Goal: Task Accomplishment & Management: Use online tool/utility

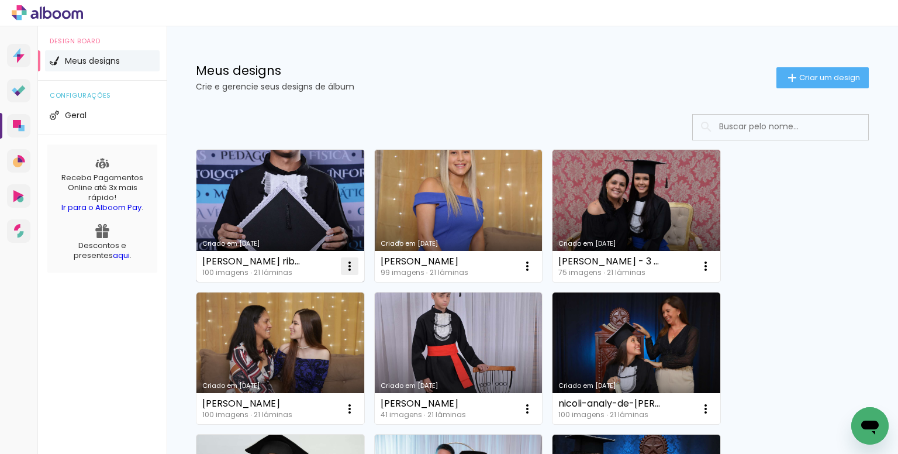
click at [349, 261] on iron-icon at bounding box center [350, 266] width 14 height 14
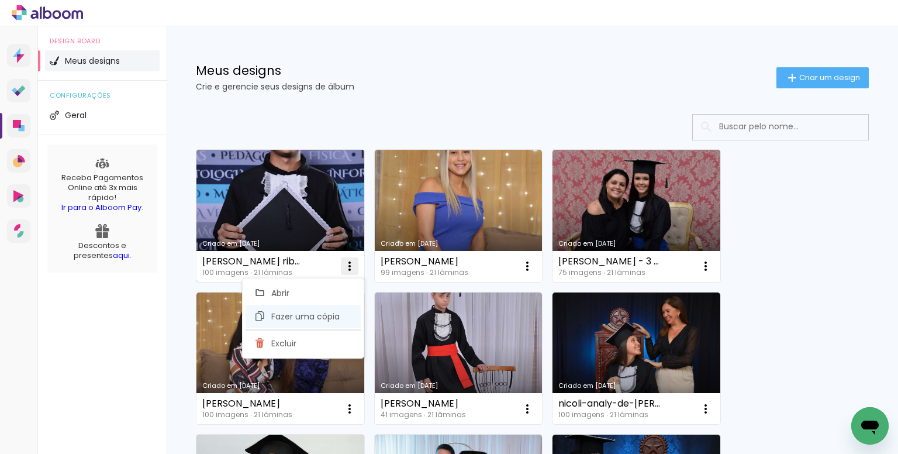
click at [304, 318] on span "Fazer uma cópia" at bounding box center [305, 316] width 68 height 8
type input "Cópia de pablo fernandes ribas roger de paula"
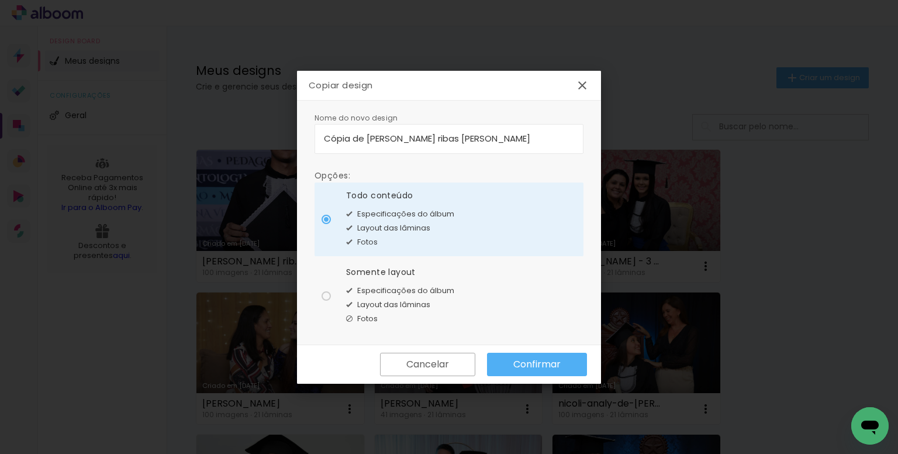
drag, startPoint x: 541, startPoint y: 139, endPoint x: 306, endPoint y: 151, distance: 234.7
click at [303, 151] on div "Nome do novo design Opções: Todo conteúdo Especificações do álbum Layout das lâ…" at bounding box center [449, 223] width 304 height 244
type input "pablo filadelpho"
type paper-input "pablo filadelpho"
type input "pablo filadelfo"
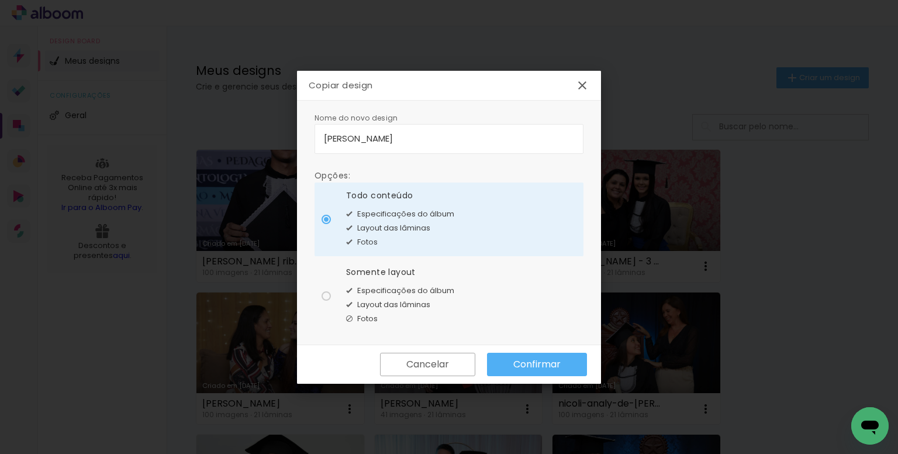
type paper-input "pablo filadelfo"
click at [406, 136] on input "pablo filadelfo dea campos moreira" at bounding box center [449, 138] width 250 height 13
type input "[PERSON_NAME]"
type paper-input "[PERSON_NAME]"
click at [379, 298] on div "Layout das lâminas" at bounding box center [400, 305] width 108 height 14
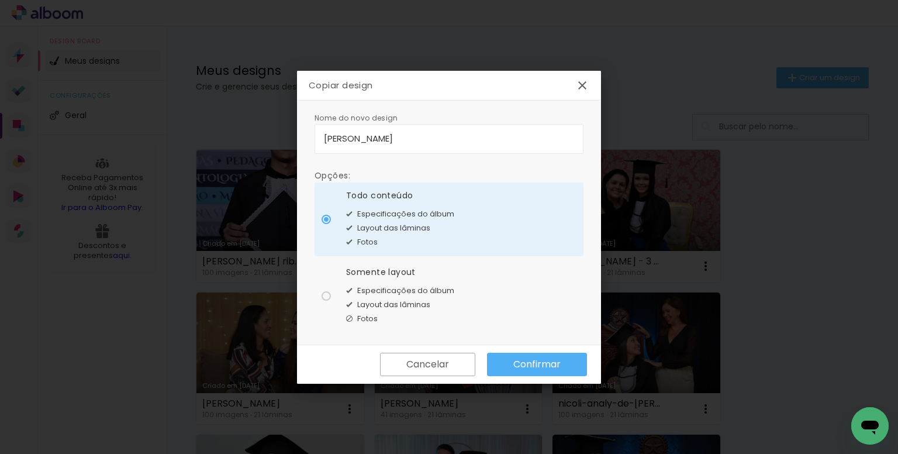
type paper-radio-button "on"
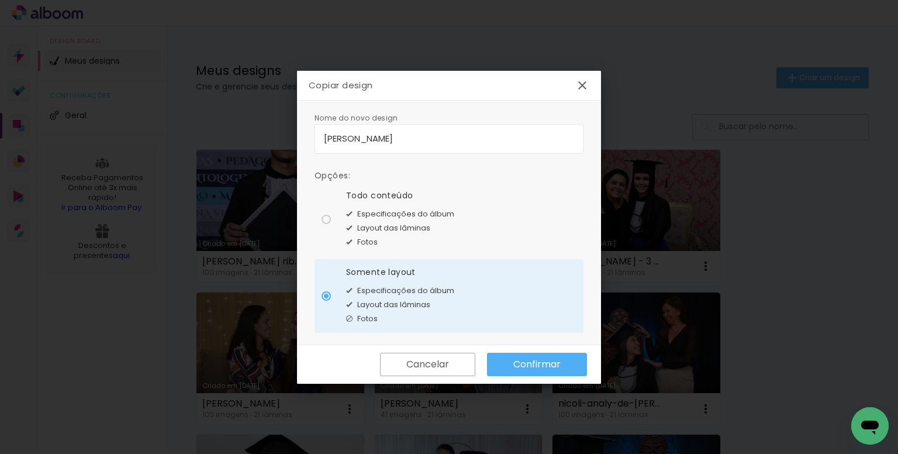
click at [0, 0] on slot "Confirmar" at bounding box center [0, 0] width 0 height 0
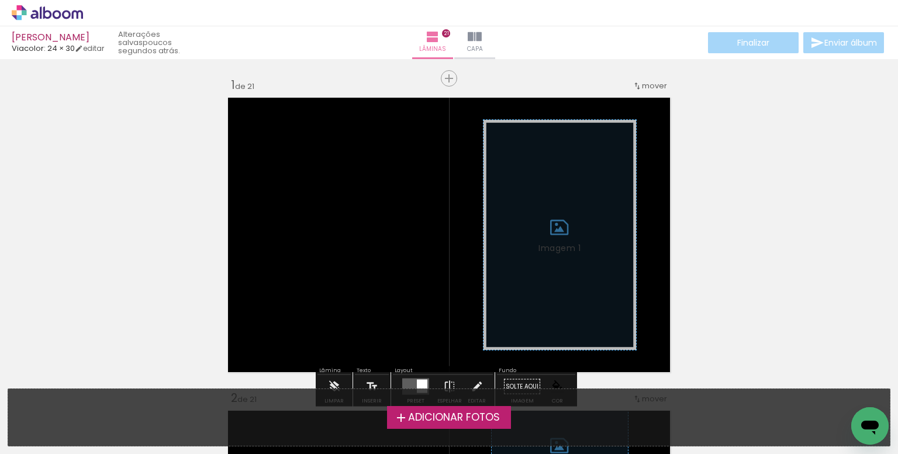
click at [420, 417] on span "Adicionar Fotos" at bounding box center [454, 417] width 92 height 11
click at [0, 0] on input "file" at bounding box center [0, 0] width 0 height 0
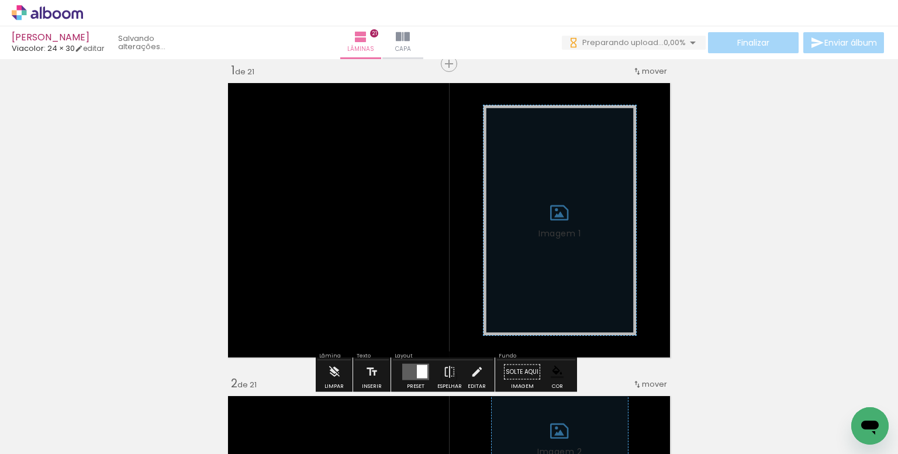
scroll to position [0, 201]
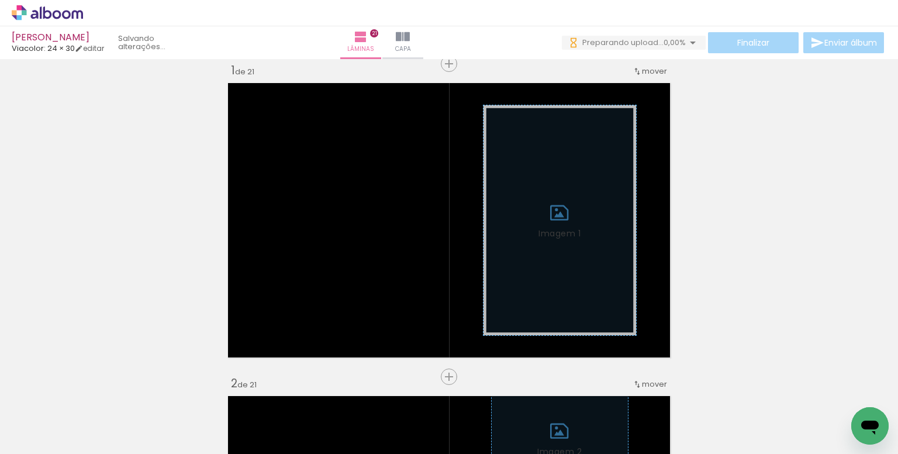
click at [420, 389] on iron-icon at bounding box center [414, 391] width 12 height 12
click at [69, 444] on div "Biblioteca 99 fotos Todas as fotos Não utilizadas Adicionar Fotos" at bounding box center [36, 417] width 72 height 58
click at [59, 438] on span "Adicionar Fotos" at bounding box center [41, 437] width 35 height 13
click at [0, 0] on input "file" at bounding box center [0, 0] width 0 height 0
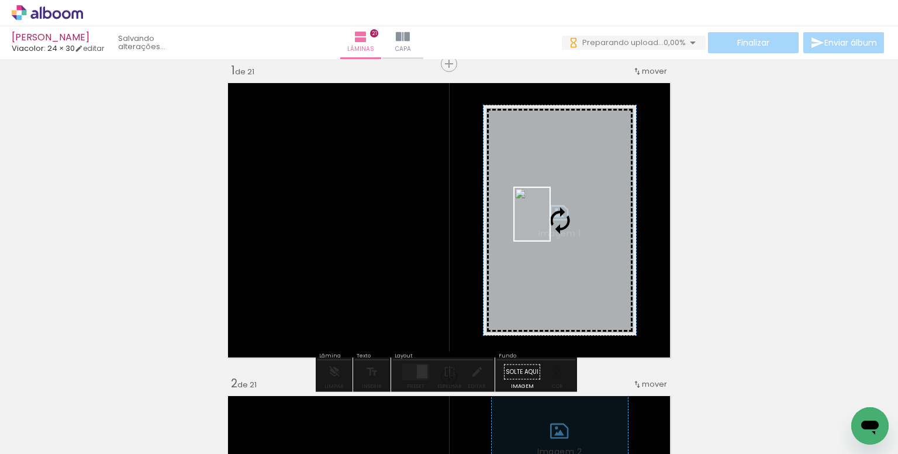
drag, startPoint x: 555, startPoint y: 395, endPoint x: 549, endPoint y: 223, distance: 171.9
click at [549, 223] on quentale-workspace at bounding box center [449, 227] width 898 height 454
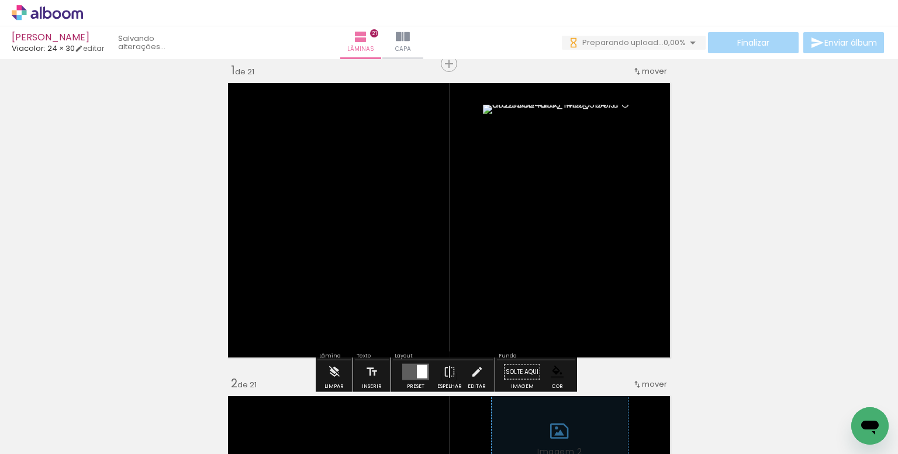
click at [599, 170] on paper-item at bounding box center [602, 169] width 21 height 8
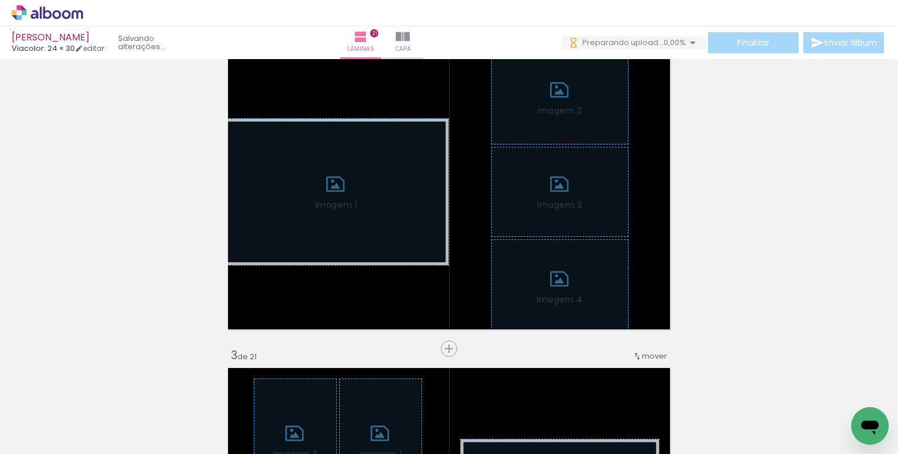
scroll to position [351, 0]
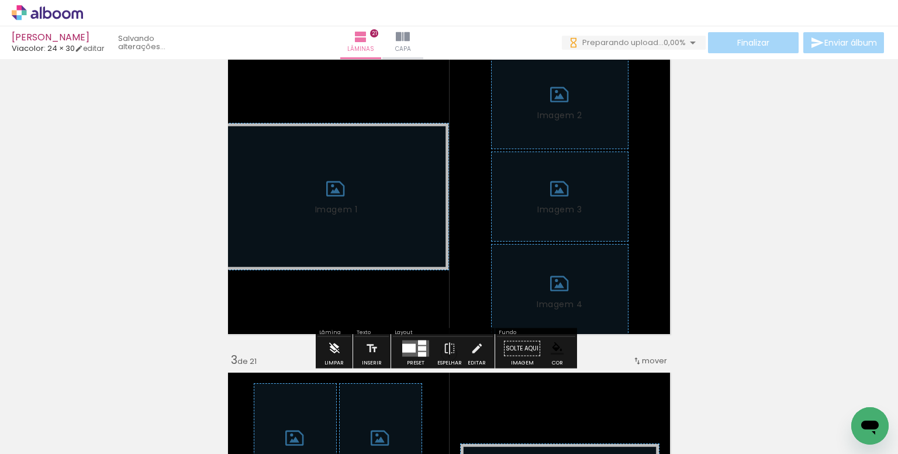
click at [331, 350] on iron-icon at bounding box center [334, 348] width 13 height 23
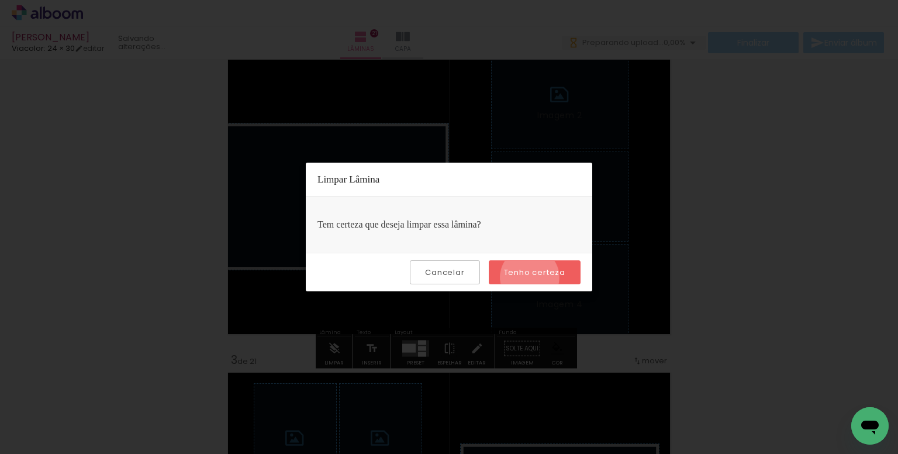
click at [0, 0] on slot "Tenho certeza" at bounding box center [0, 0] width 0 height 0
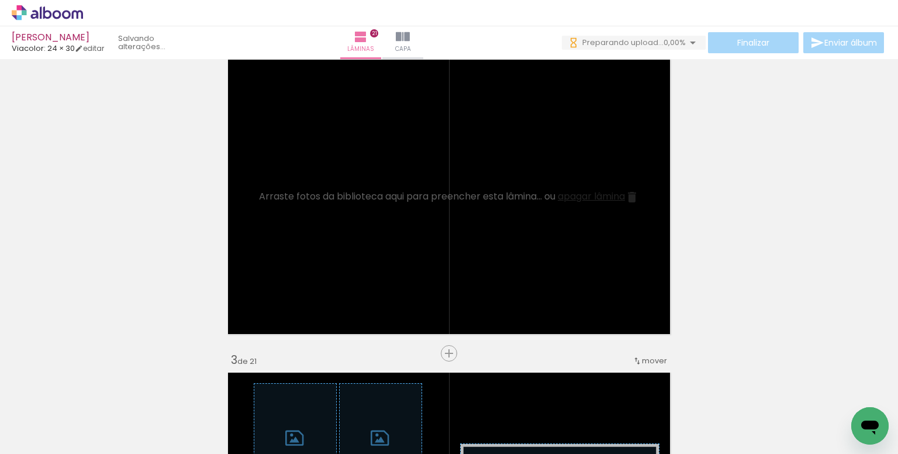
click at [44, 413] on input "Todas as fotos" at bounding box center [33, 418] width 44 height 10
drag, startPoint x: 44, startPoint y: 409, endPoint x: 51, endPoint y: 410, distance: 7.0
click at [0, 0] on slot "Não utilizadas" at bounding box center [0, 0] width 0 height 0
type input "Não utilizadas"
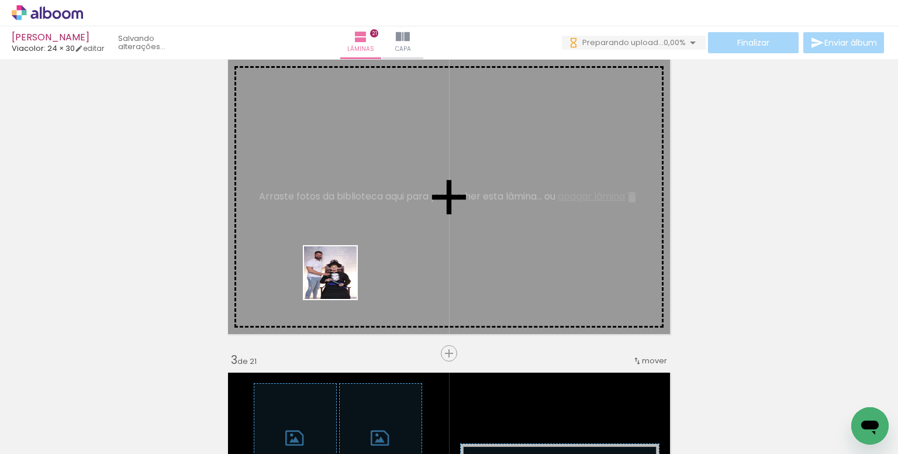
drag, startPoint x: 133, startPoint y: 407, endPoint x: 295, endPoint y: 320, distance: 183.6
click at [344, 276] on quentale-workspace at bounding box center [449, 227] width 898 height 454
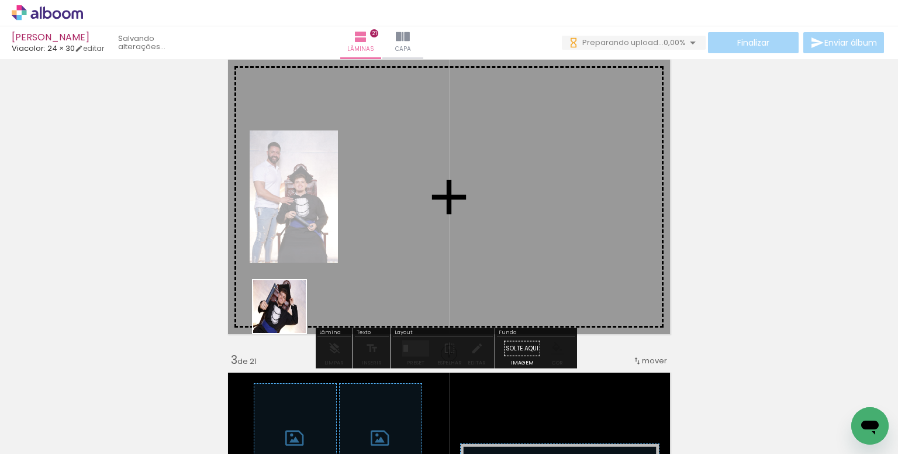
drag, startPoint x: 122, startPoint y: 420, endPoint x: 327, endPoint y: 282, distance: 247.2
click at [327, 282] on quentale-workspace at bounding box center [449, 227] width 898 height 454
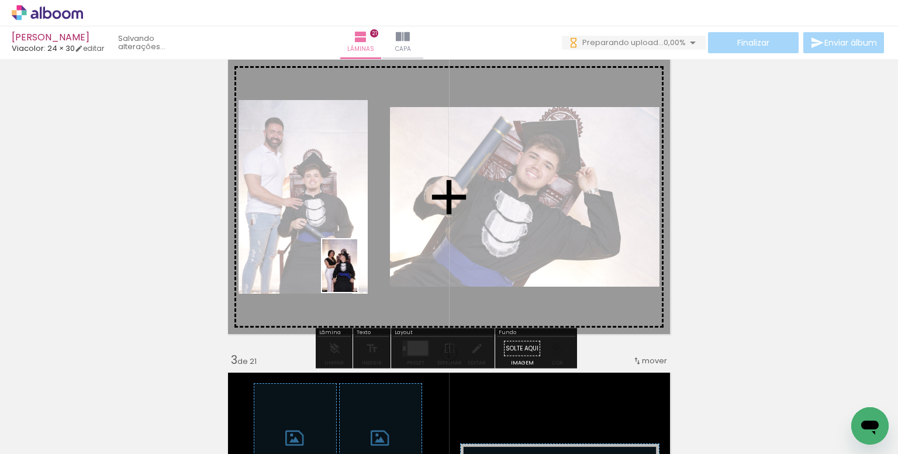
drag, startPoint x: 252, startPoint y: 419, endPoint x: 358, endPoint y: 273, distance: 180.4
click at [358, 273] on quentale-workspace at bounding box center [449, 227] width 898 height 454
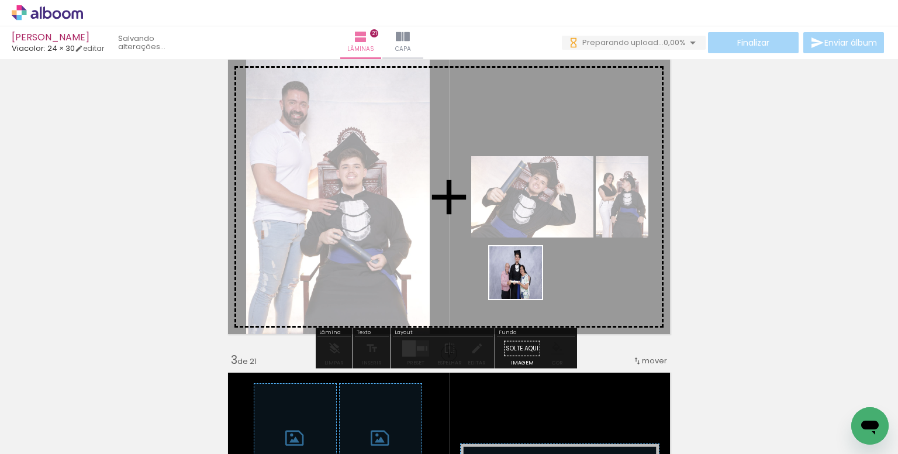
drag, startPoint x: 527, startPoint y: 364, endPoint x: 316, endPoint y: 346, distance: 211.8
click at [521, 276] on quentale-workspace at bounding box center [449, 227] width 898 height 454
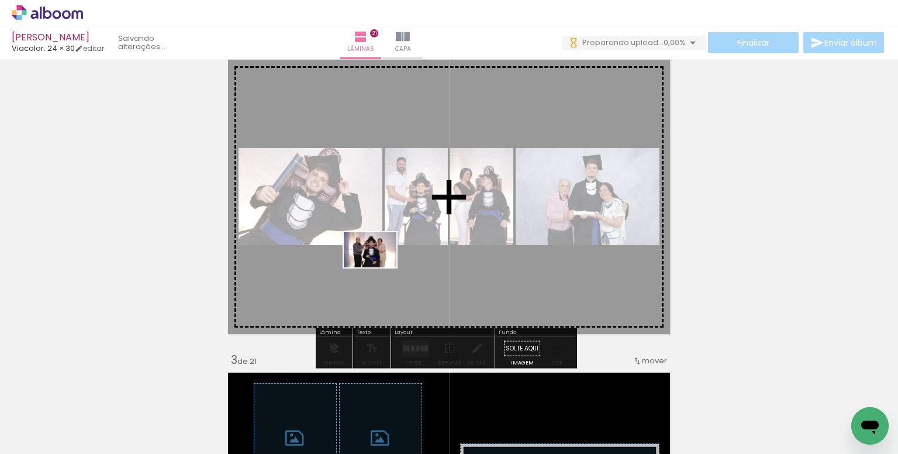
drag, startPoint x: 185, startPoint y: 408, endPoint x: 390, endPoint y: 267, distance: 249.7
click at [388, 262] on quentale-workspace at bounding box center [449, 227] width 898 height 454
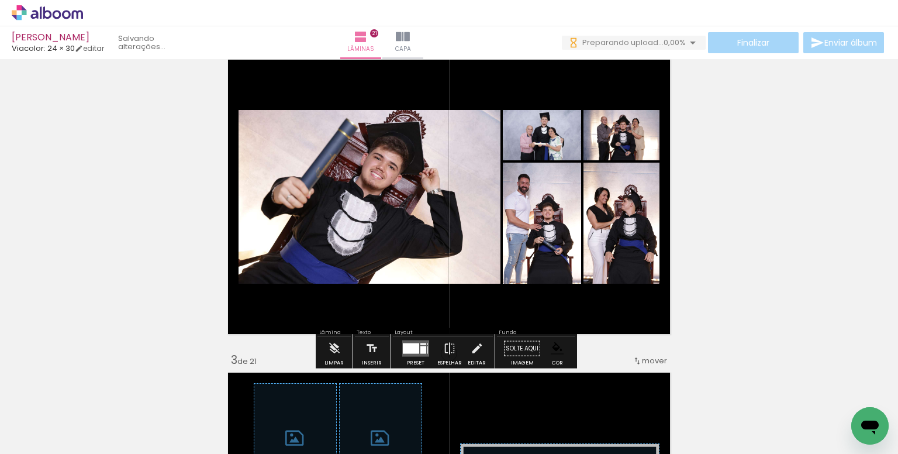
click at [403, 345] on div at bounding box center [411, 348] width 16 height 11
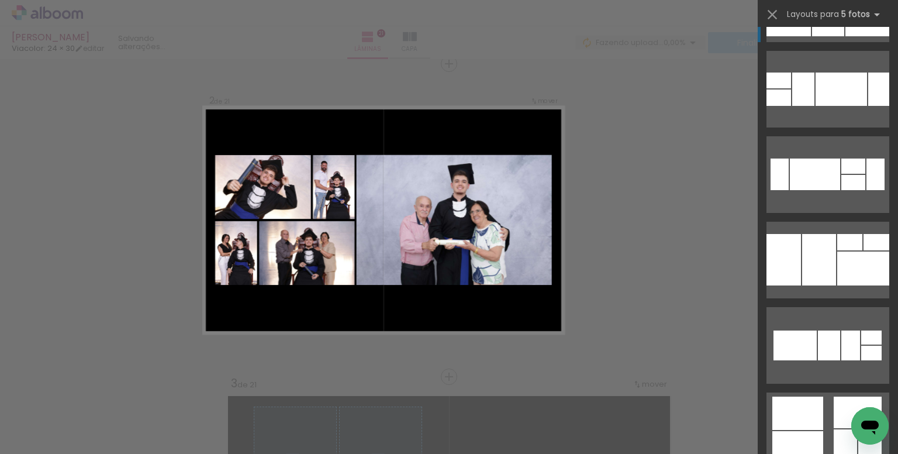
scroll to position [2864, 0]
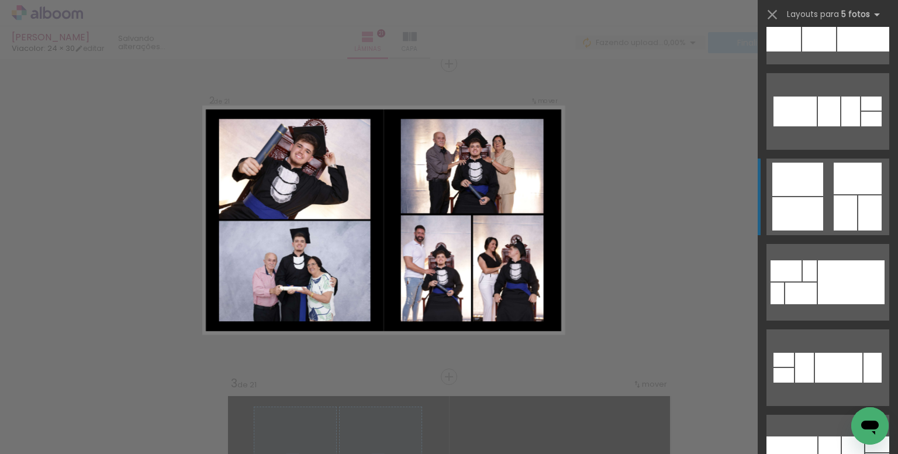
click at [828, 197] on quentale-layouter at bounding box center [827, 196] width 123 height 77
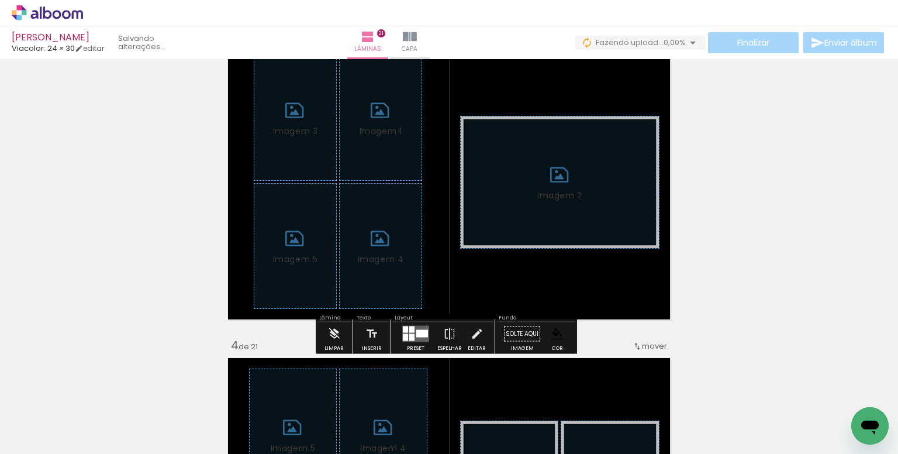
scroll to position [678, 0]
click at [334, 334] on iron-icon at bounding box center [334, 333] width 13 height 23
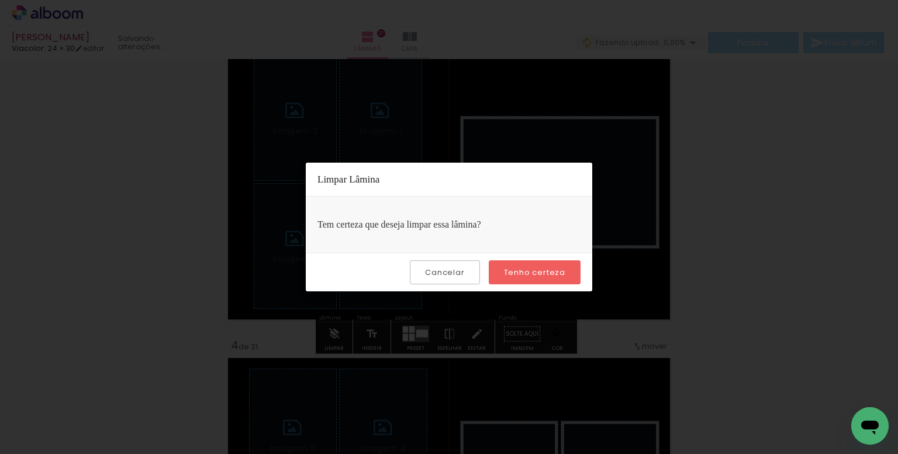
click at [0, 0] on slot "Tenho certeza" at bounding box center [0, 0] width 0 height 0
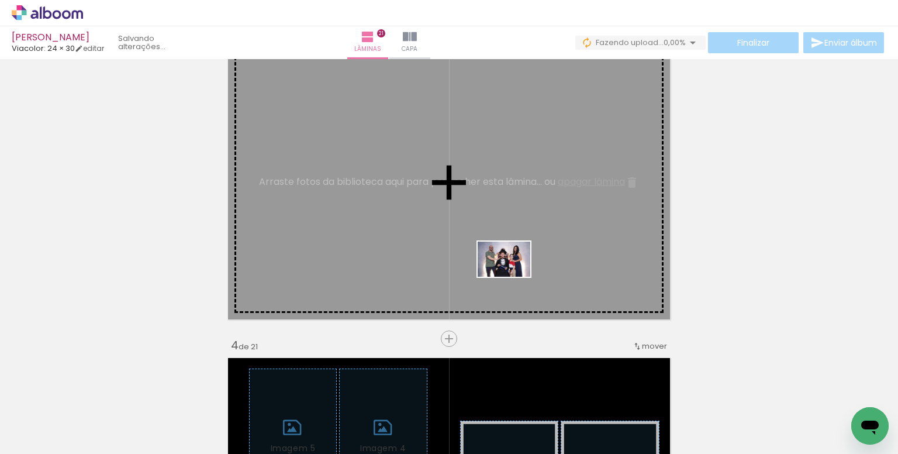
drag, startPoint x: 517, startPoint y: 410, endPoint x: 513, endPoint y: 276, distance: 133.9
click at [513, 276] on quentale-workspace at bounding box center [449, 227] width 898 height 454
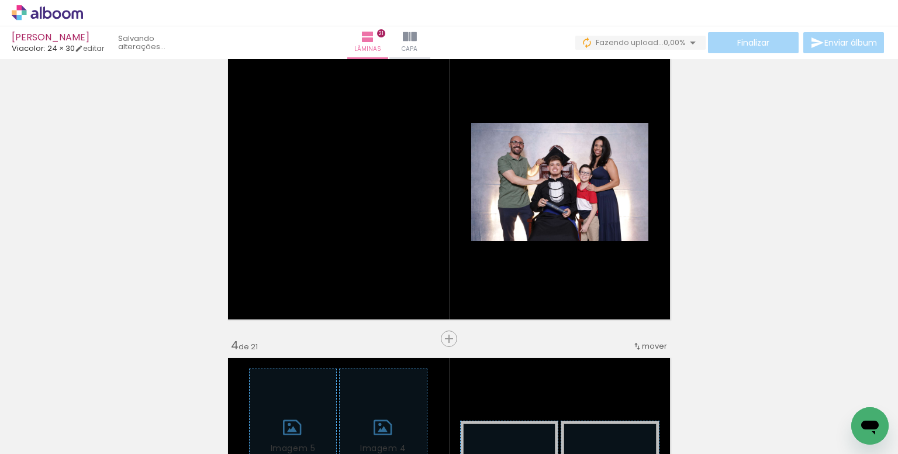
scroll to position [0, 69]
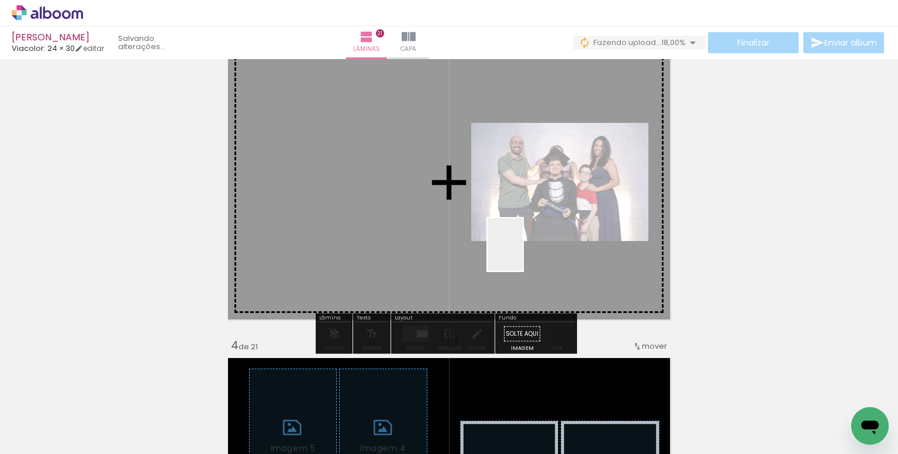
drag, startPoint x: 523, startPoint y: 251, endPoint x: 522, endPoint y: 268, distance: 17.5
click at [523, 255] on quentale-workspace at bounding box center [449, 227] width 898 height 454
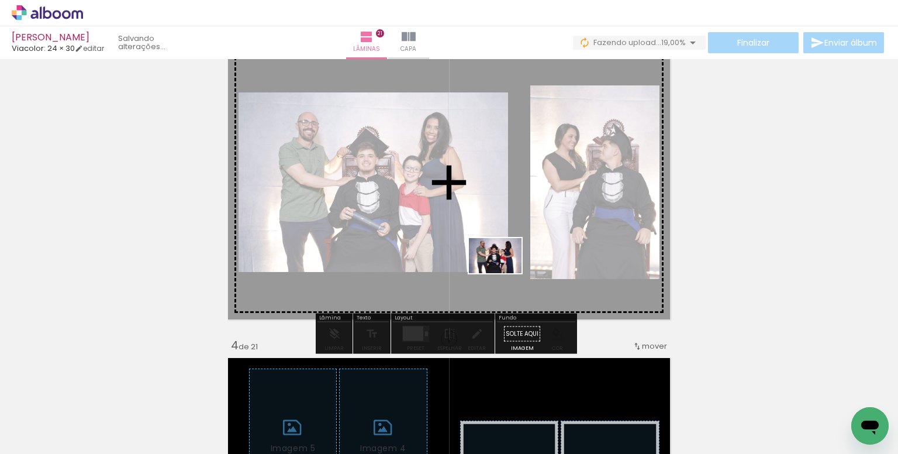
drag, startPoint x: 514, startPoint y: 417, endPoint x: 504, endPoint y: 273, distance: 144.1
click at [504, 273] on quentale-workspace at bounding box center [449, 227] width 898 height 454
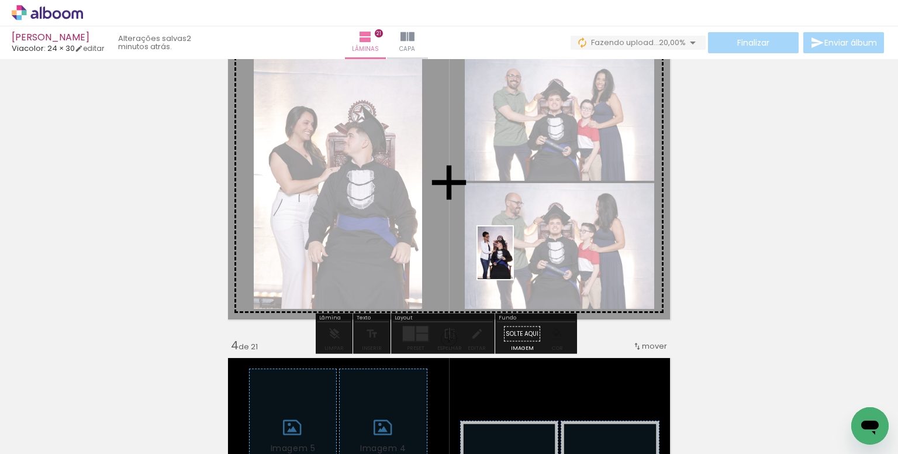
drag, startPoint x: 579, startPoint y: 418, endPoint x: 513, endPoint y: 261, distance: 170.0
click at [513, 261] on quentale-workspace at bounding box center [449, 227] width 898 height 454
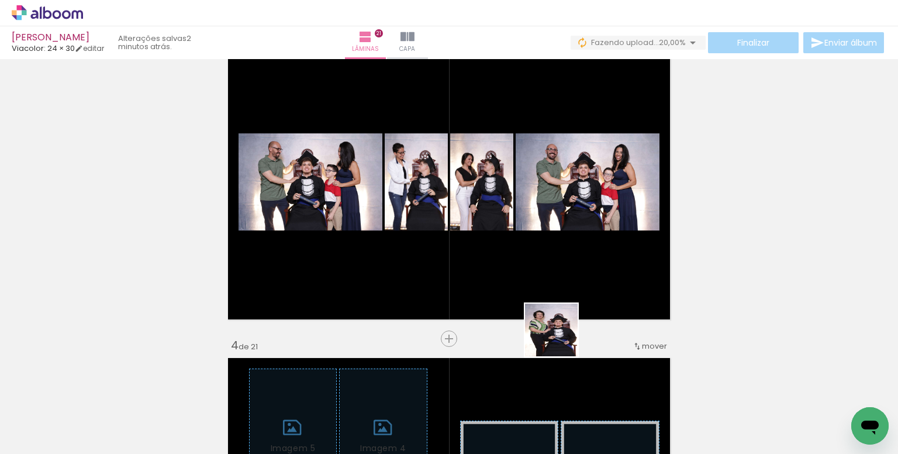
drag, startPoint x: 579, startPoint y: 416, endPoint x: 521, endPoint y: 272, distance: 155.8
click at [521, 272] on quentale-workspace at bounding box center [449, 227] width 898 height 454
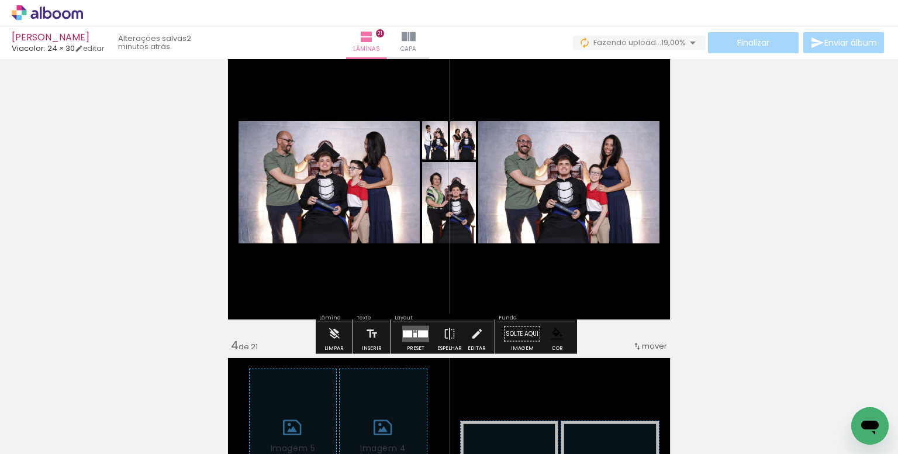
drag, startPoint x: 414, startPoint y: 337, endPoint x: 457, endPoint y: 321, distance: 45.2
click at [414, 337] on quentale-layouter at bounding box center [415, 334] width 27 height 16
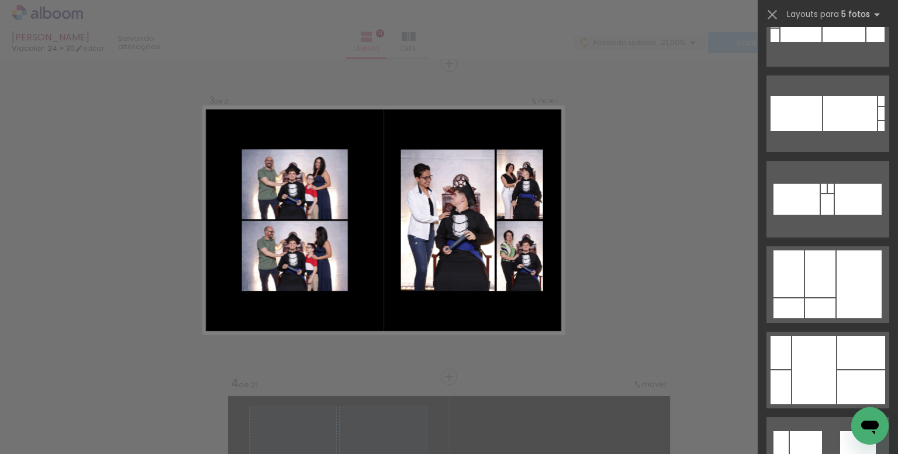
scroll to position [935, 0]
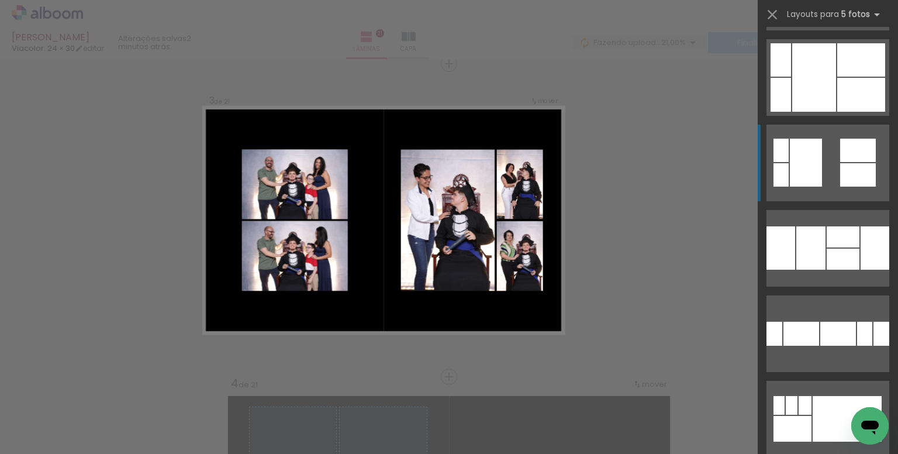
click at [827, 183] on quentale-layouter at bounding box center [827, 163] width 123 height 77
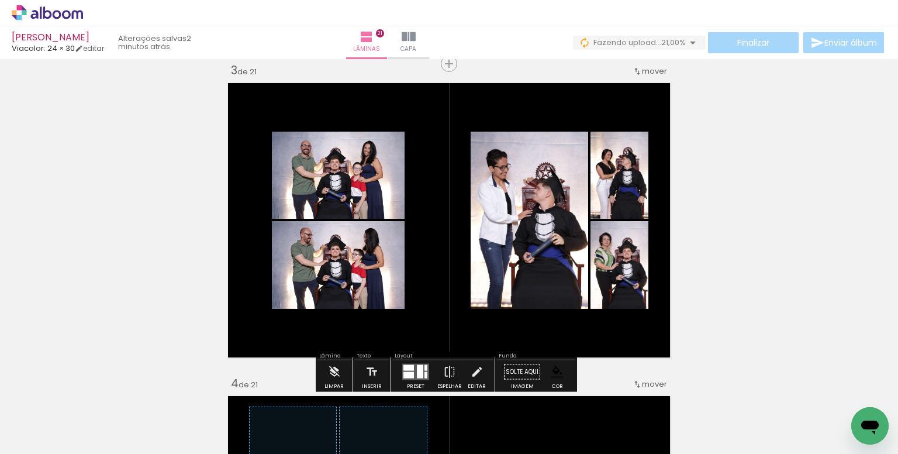
click at [409, 374] on div at bounding box center [408, 375] width 11 height 6
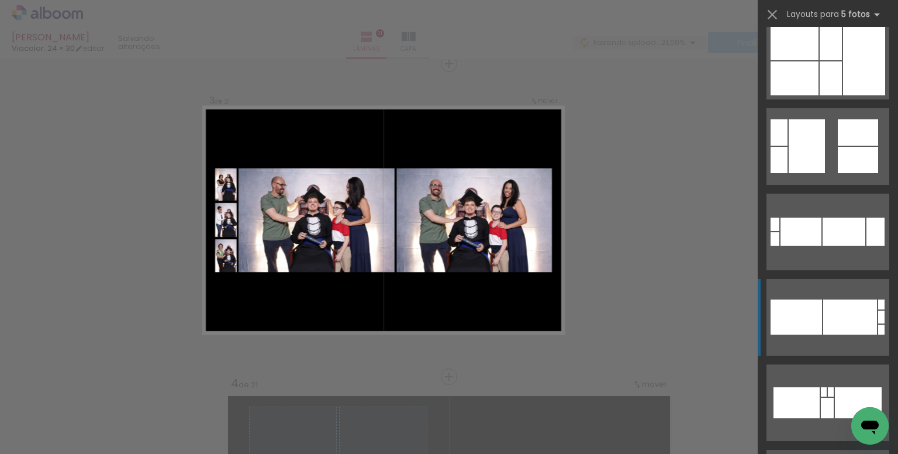
scroll to position [381, 0]
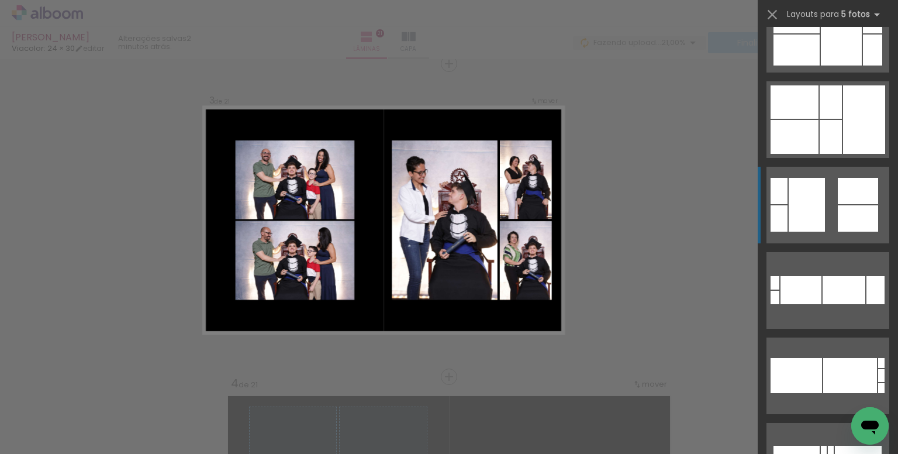
click at [831, 212] on quentale-layouter at bounding box center [827, 205] width 123 height 77
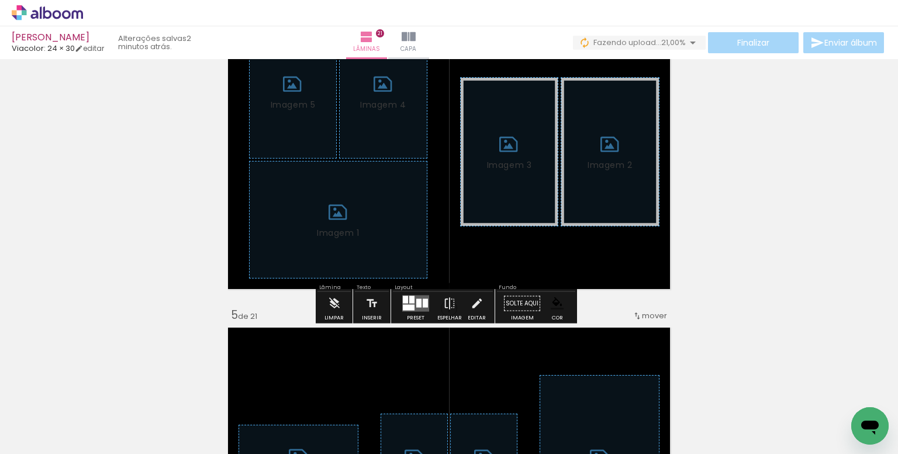
scroll to position [1049, 0]
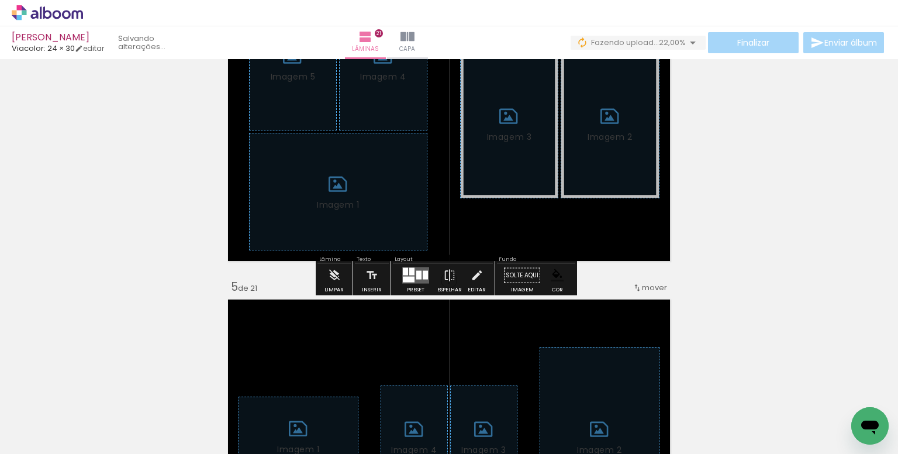
drag, startPoint x: 337, startPoint y: 281, endPoint x: 402, endPoint y: 272, distance: 66.0
click at [338, 281] on iron-icon at bounding box center [334, 275] width 13 height 23
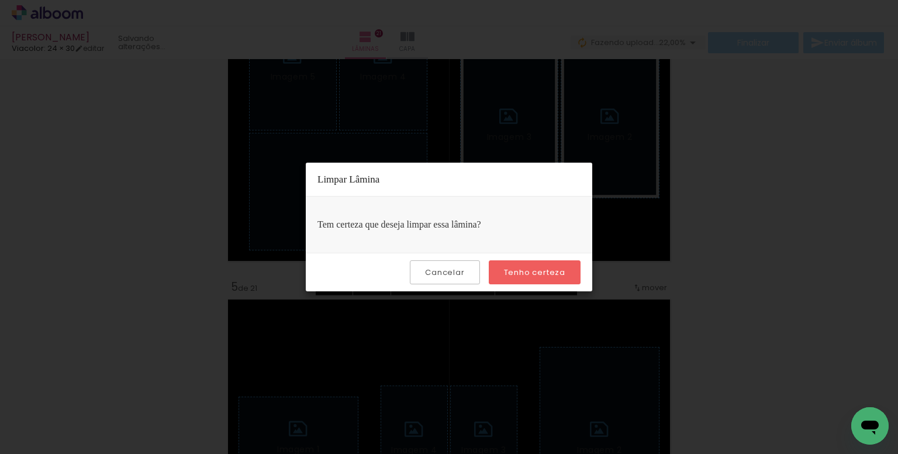
click at [0, 0] on slot "Tenho certeza" at bounding box center [0, 0] width 0 height 0
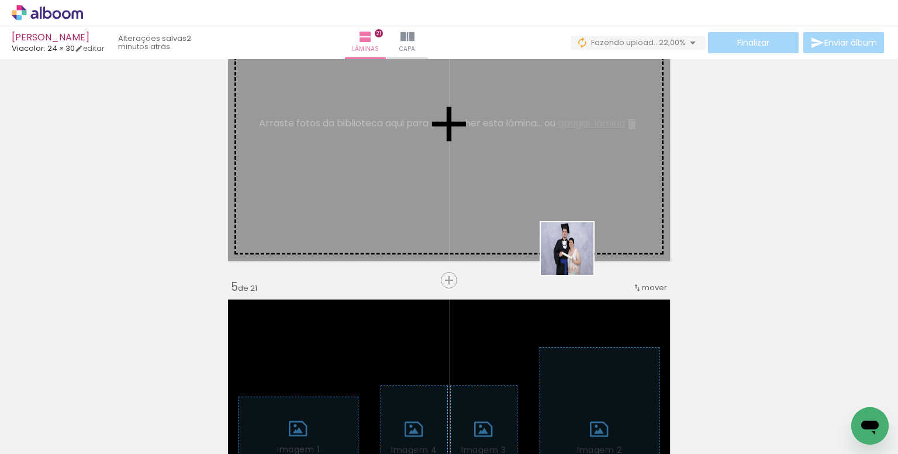
drag, startPoint x: 633, startPoint y: 386, endPoint x: 551, endPoint y: 210, distance: 194.0
click at [551, 210] on quentale-workspace at bounding box center [449, 227] width 898 height 454
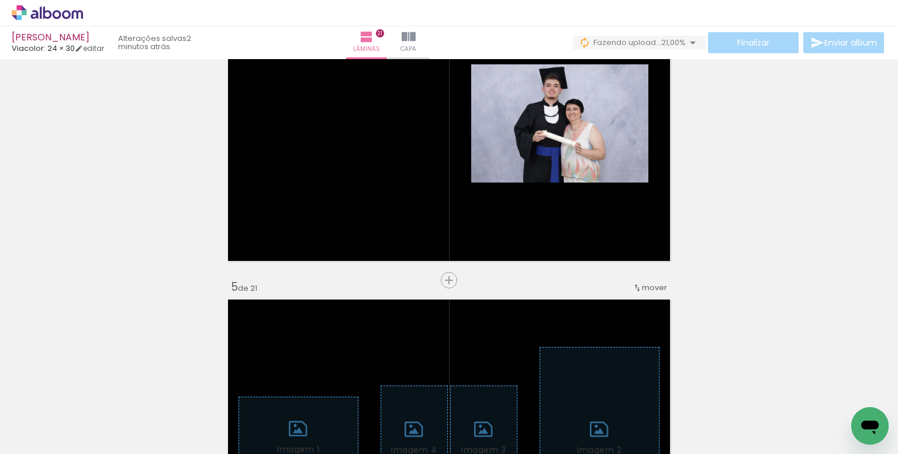
scroll to position [0, 424]
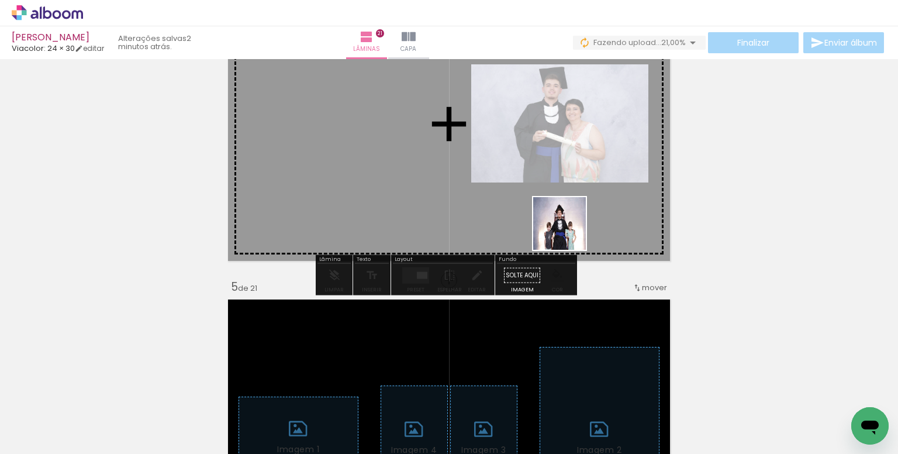
drag, startPoint x: 614, startPoint y: 405, endPoint x: 646, endPoint y: 342, distance: 70.6
click at [545, 197] on quentale-workspace at bounding box center [449, 227] width 898 height 454
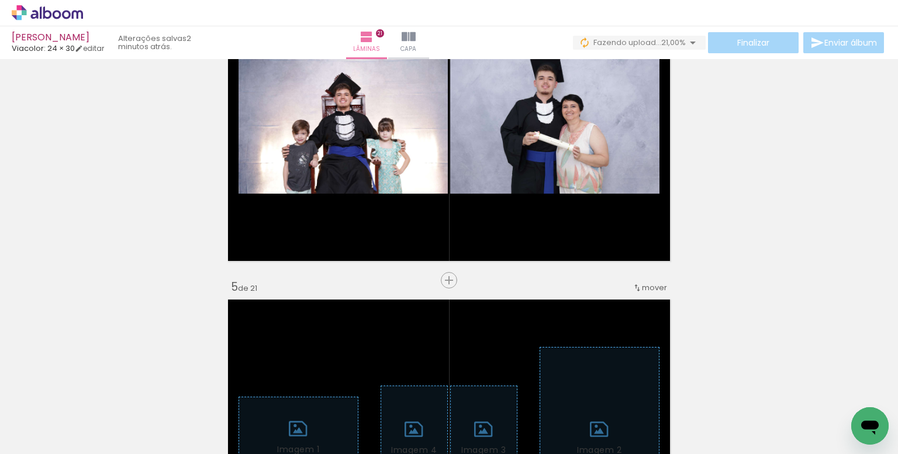
scroll to position [0, 541]
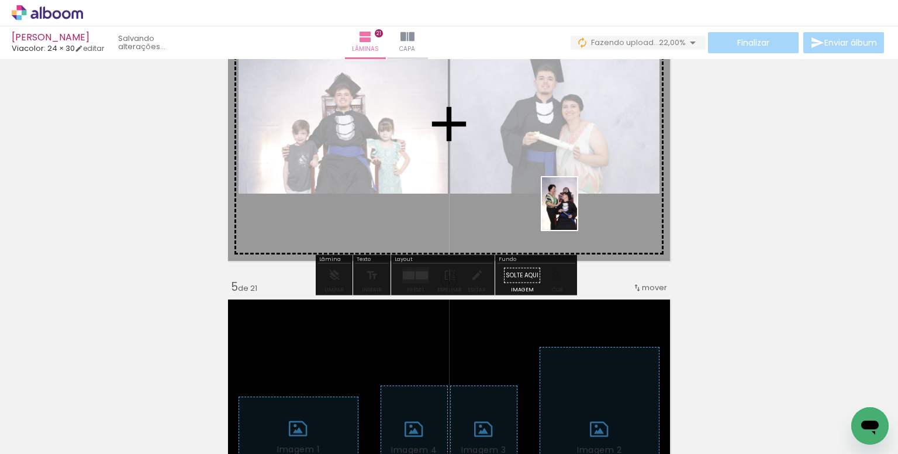
drag, startPoint x: 669, startPoint y: 343, endPoint x: 577, endPoint y: 212, distance: 160.2
click at [577, 212] on quentale-workspace at bounding box center [449, 227] width 898 height 454
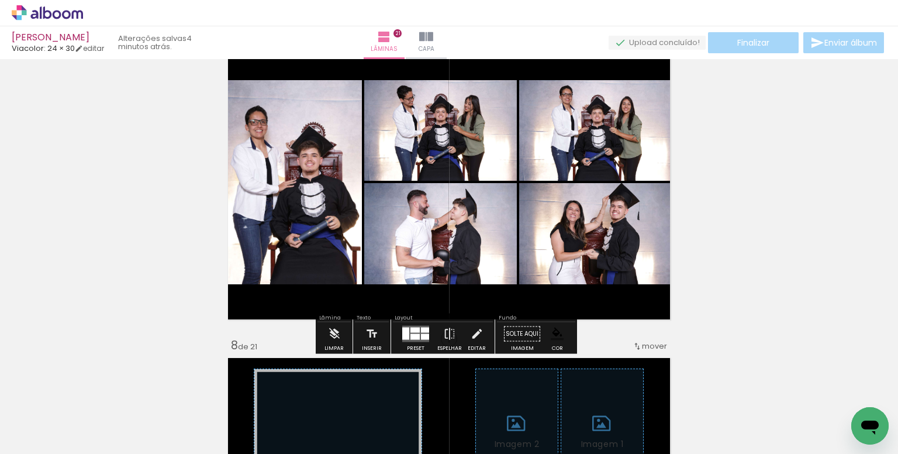
scroll to position [0, 2123]
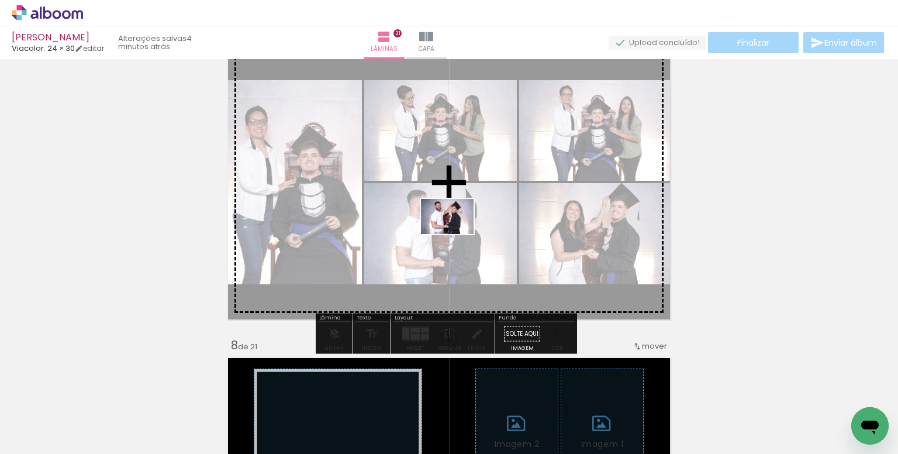
drag, startPoint x: 419, startPoint y: 420, endPoint x: 456, endPoint y: 234, distance: 190.1
click at [456, 234] on quentale-workspace at bounding box center [449, 227] width 898 height 454
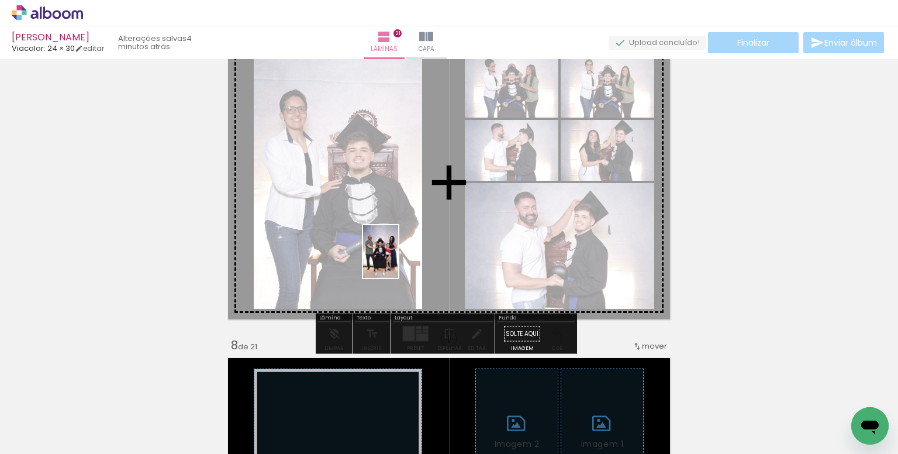
drag, startPoint x: 197, startPoint y: 393, endPoint x: 398, endPoint y: 260, distance: 241.2
click at [398, 260] on quentale-workspace at bounding box center [449, 227] width 898 height 454
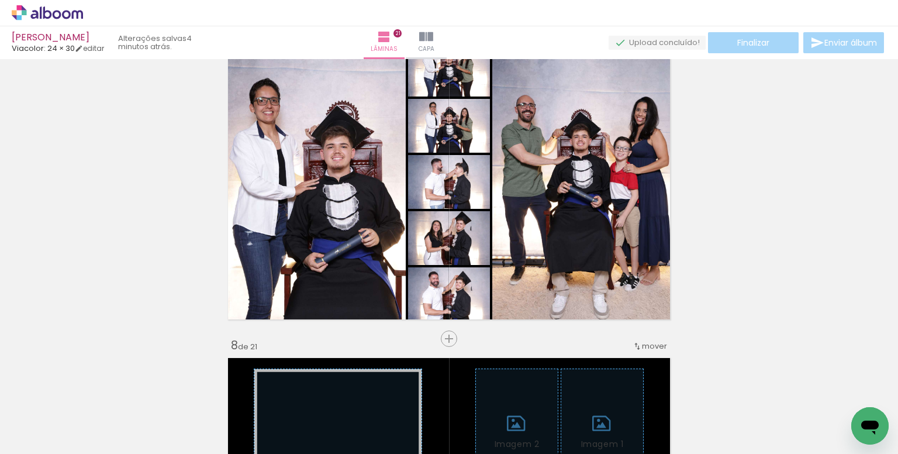
scroll to position [0, 2]
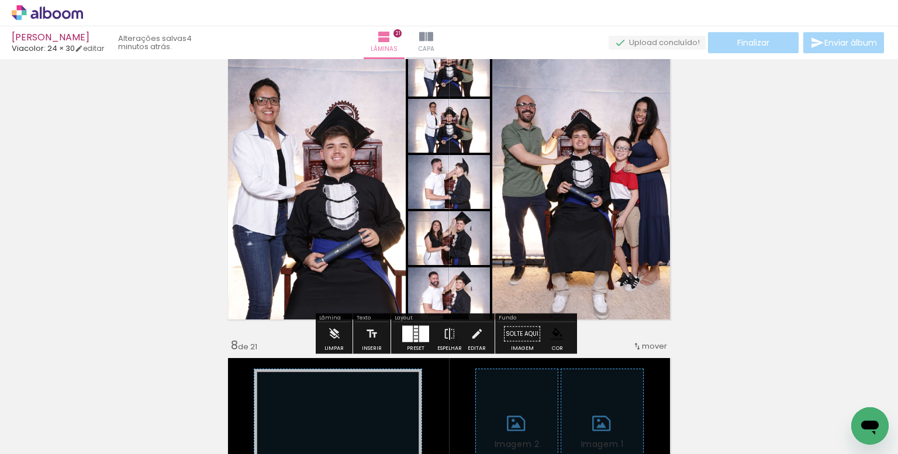
click at [420, 340] on div at bounding box center [424, 334] width 10 height 16
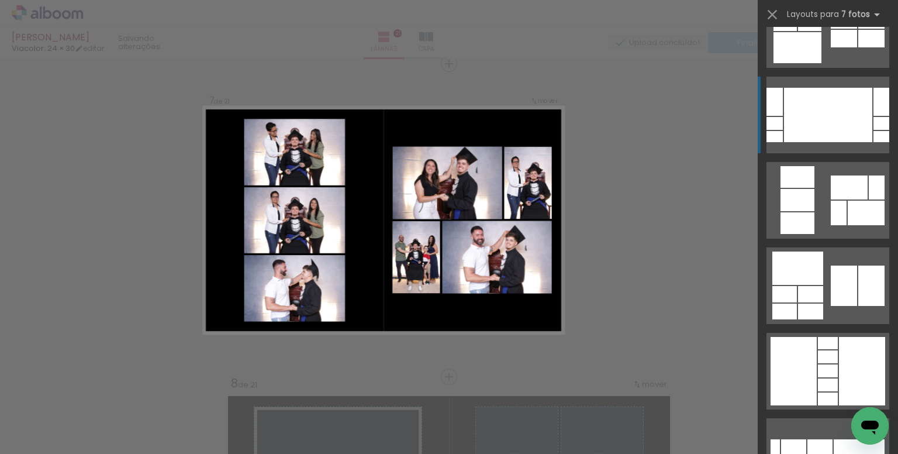
scroll to position [351, 0]
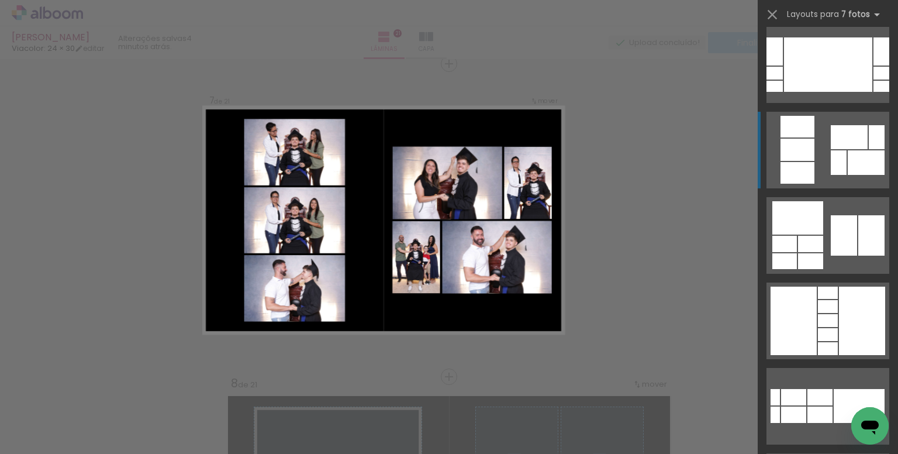
click at [849, 164] on div at bounding box center [866, 162] width 37 height 25
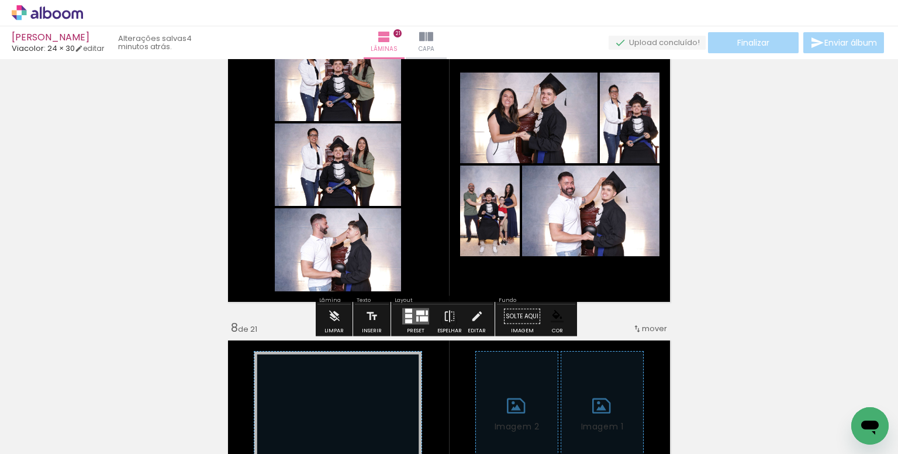
scroll to position [1949, 0]
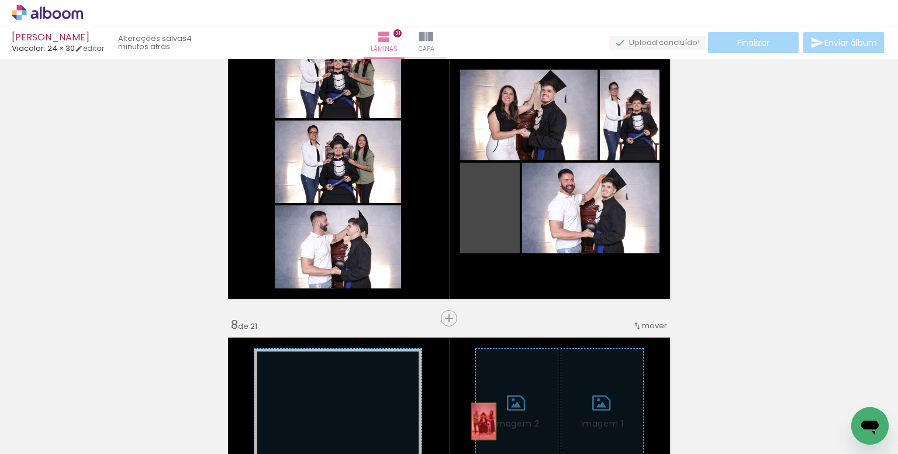
drag, startPoint x: 504, startPoint y: 223, endPoint x: 479, endPoint y: 414, distance: 192.7
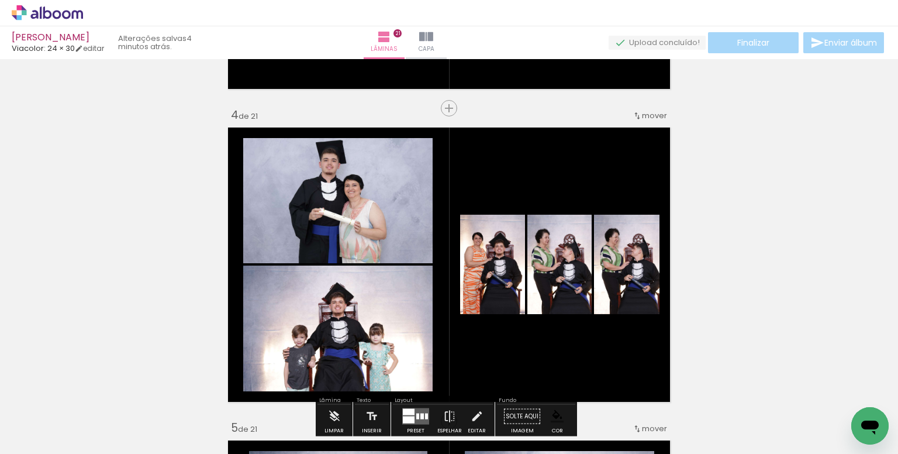
scroll to position [956, 0]
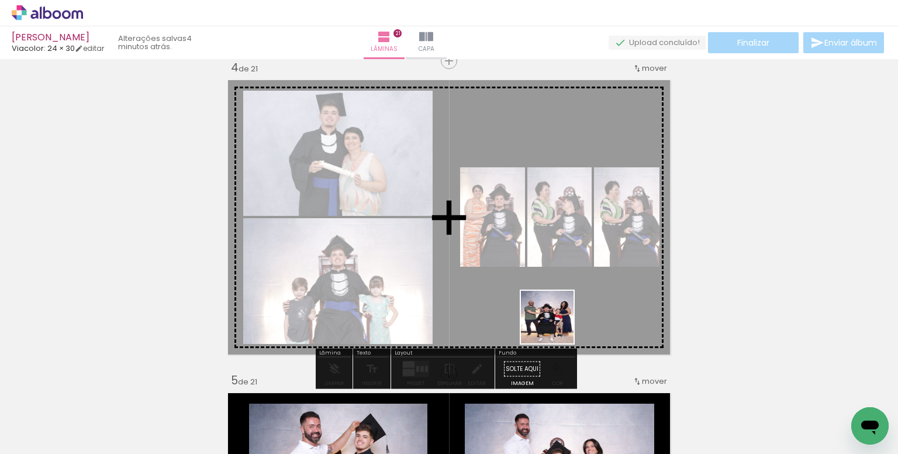
drag, startPoint x: 558, startPoint y: 397, endPoint x: 548, endPoint y: 285, distance: 112.1
click at [552, 274] on quentale-workspace at bounding box center [449, 227] width 898 height 454
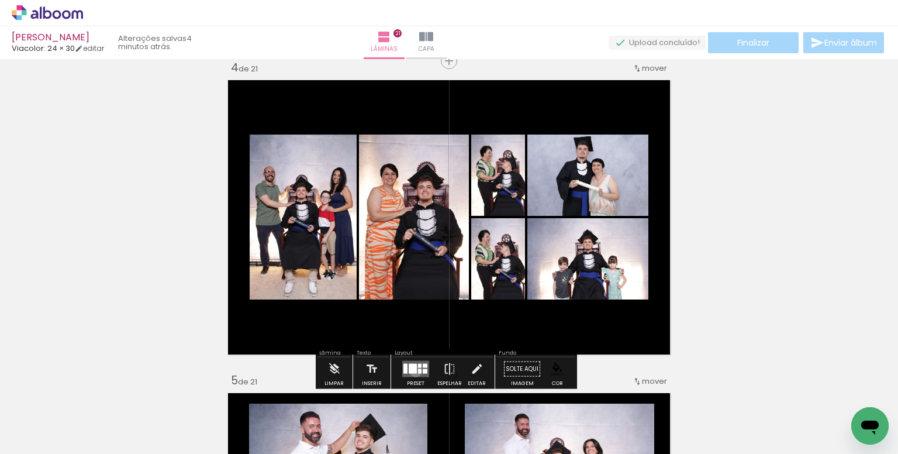
click at [413, 370] on div at bounding box center [413, 369] width 8 height 10
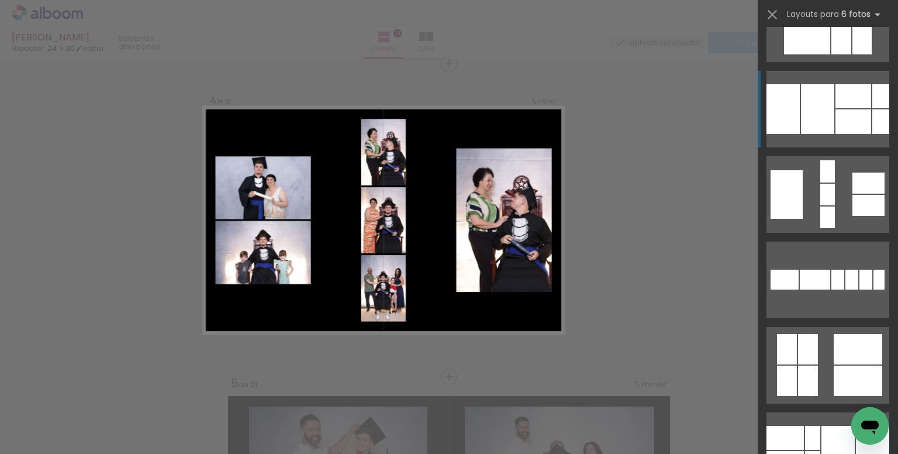
scroll to position [760, 0]
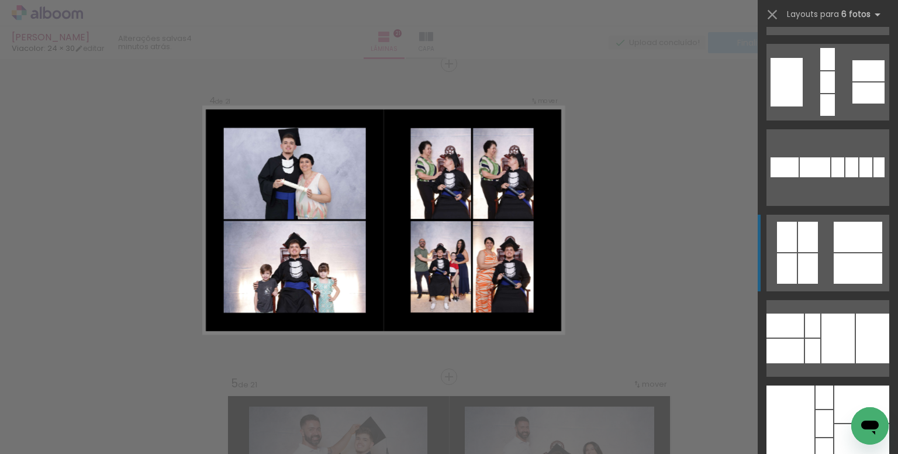
click at [837, 258] on div at bounding box center [858, 268] width 49 height 30
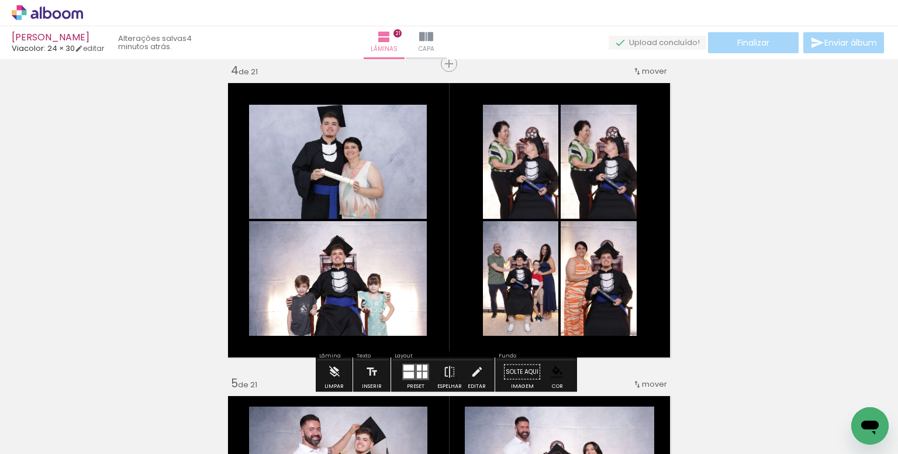
click at [578, 297] on quentale-photo at bounding box center [599, 278] width 76 height 115
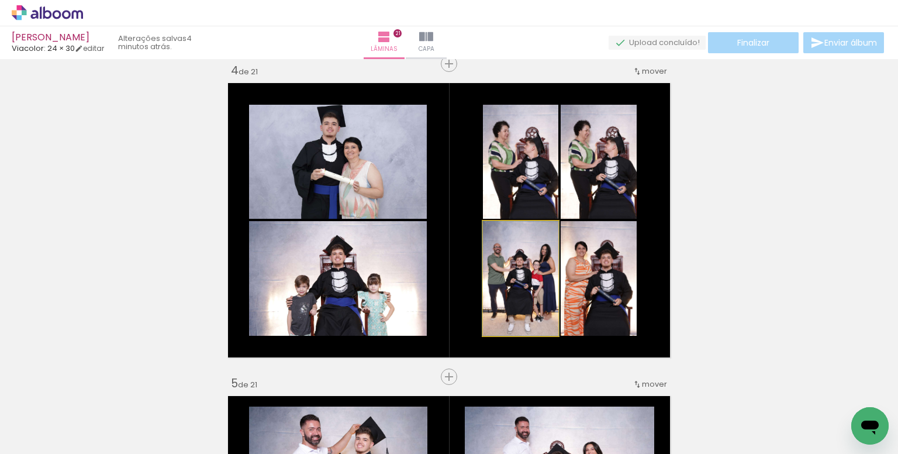
click at [539, 298] on quentale-photo at bounding box center [520, 278] width 75 height 115
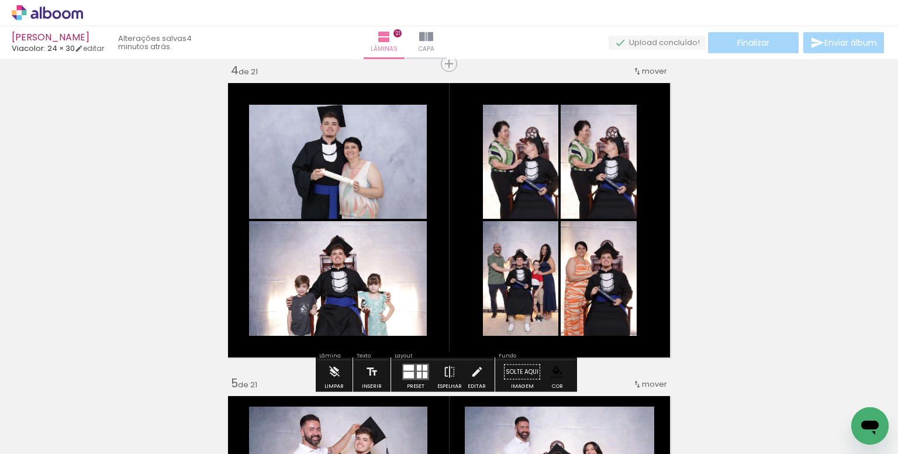
click at [579, 192] on quentale-photo at bounding box center [599, 162] width 76 height 114
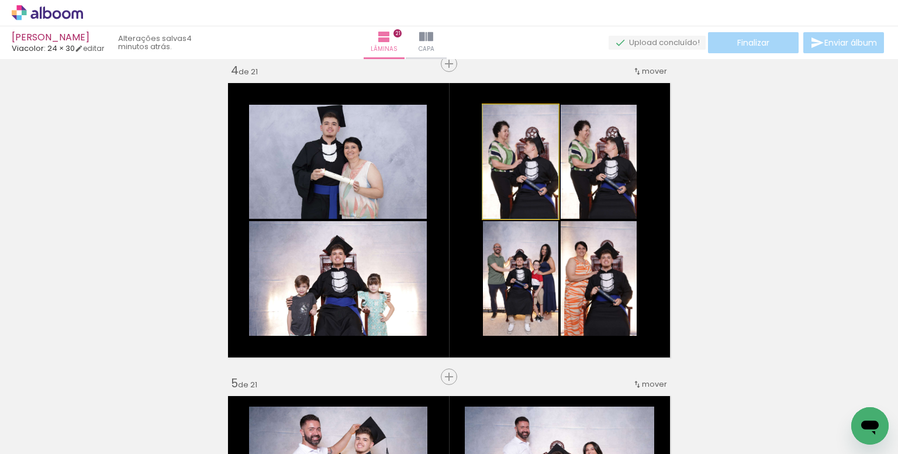
click at [498, 180] on quentale-photo at bounding box center [520, 162] width 75 height 114
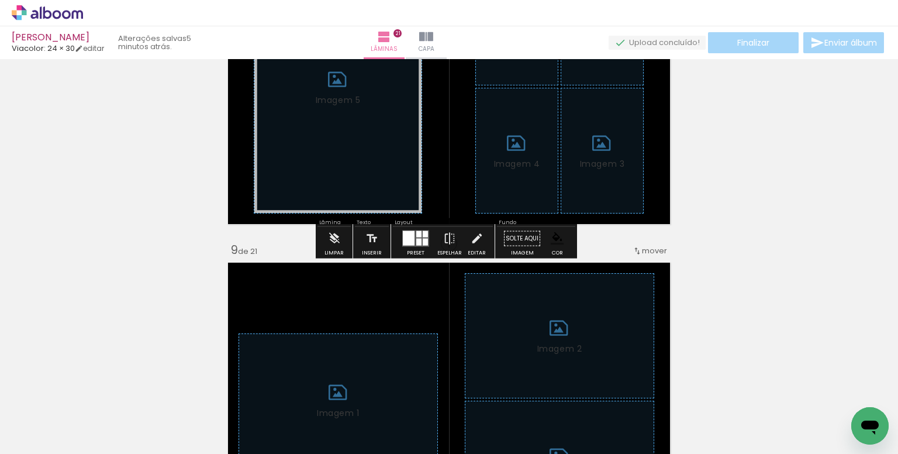
scroll to position [2338, 0]
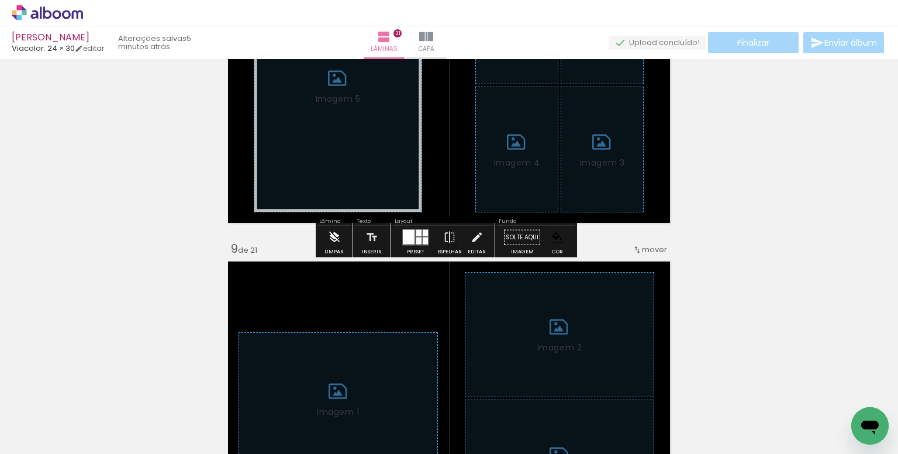
drag, startPoint x: 332, startPoint y: 244, endPoint x: 352, endPoint y: 248, distance: 20.9
click at [332, 244] on iron-icon at bounding box center [334, 237] width 13 height 23
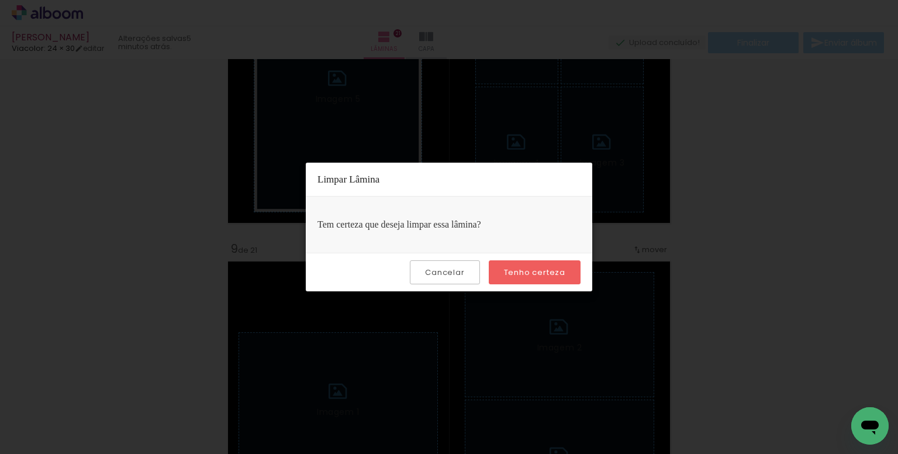
click at [527, 262] on paper-button "Tenho certeza" at bounding box center [535, 272] width 92 height 24
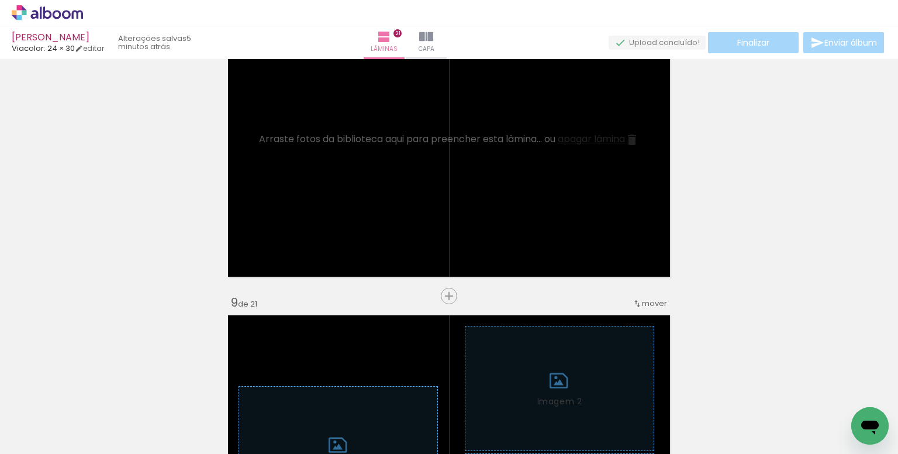
scroll to position [2280, 0]
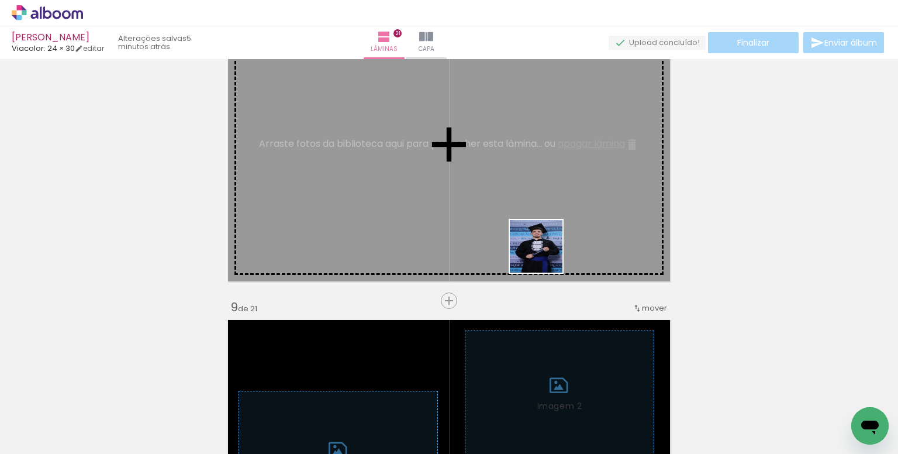
drag, startPoint x: 559, startPoint y: 329, endPoint x: 544, endPoint y: 248, distance: 82.2
click at [544, 248] on quentale-workspace at bounding box center [449, 227] width 898 height 454
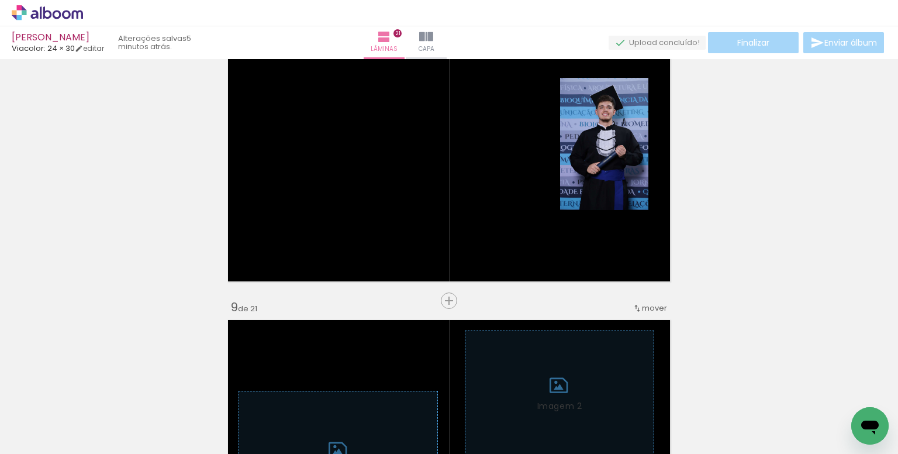
scroll to position [0, 2757]
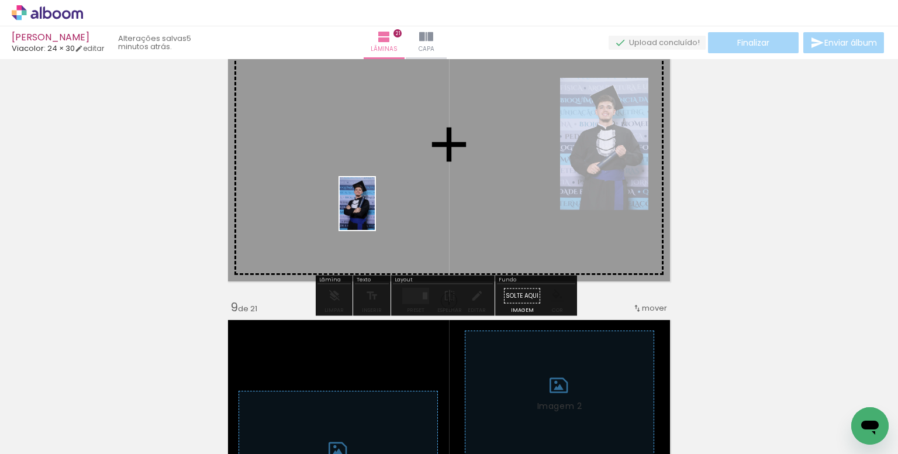
drag, startPoint x: 379, startPoint y: 351, endPoint x: 580, endPoint y: 344, distance: 201.8
click at [376, 213] on quentale-workspace at bounding box center [449, 227] width 898 height 454
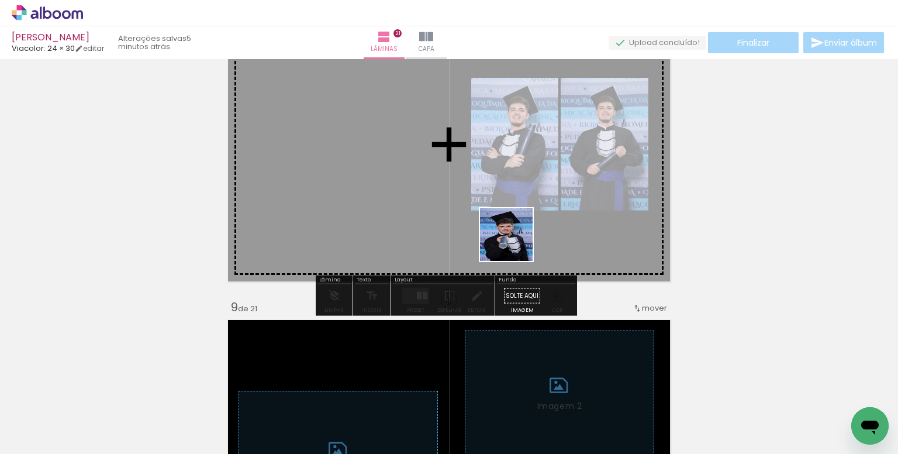
drag, startPoint x: 554, startPoint y: 349, endPoint x: 506, endPoint y: 227, distance: 131.4
click at [506, 227] on quentale-workspace at bounding box center [449, 227] width 898 height 454
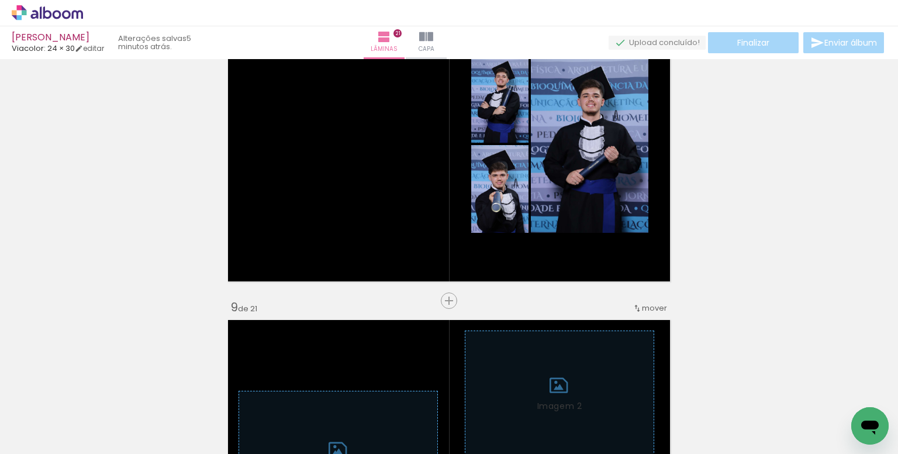
scroll to position [0, 3071]
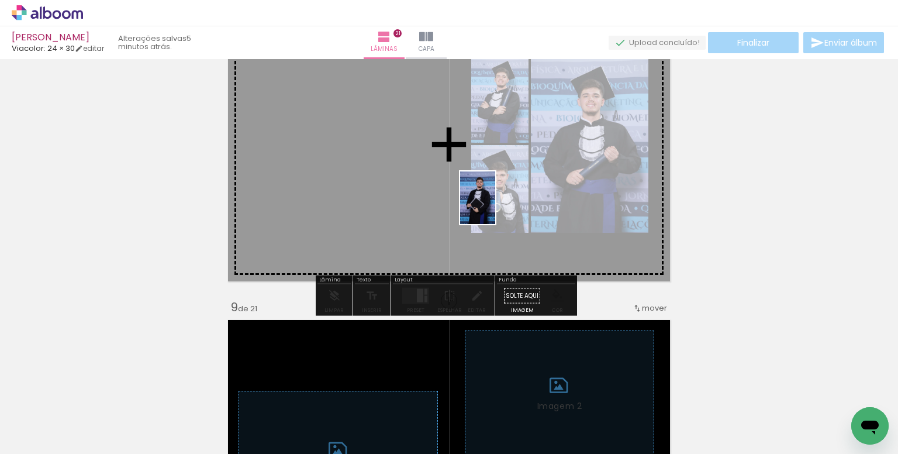
drag, startPoint x: 563, startPoint y: 367, endPoint x: 495, endPoint y: 206, distance: 174.5
click at [495, 206] on quentale-workspace at bounding box center [449, 227] width 898 height 454
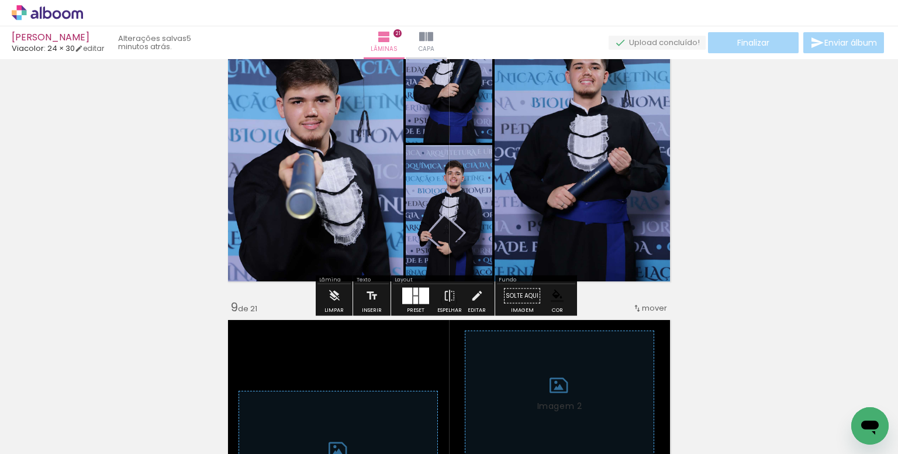
scroll to position [0, 3260]
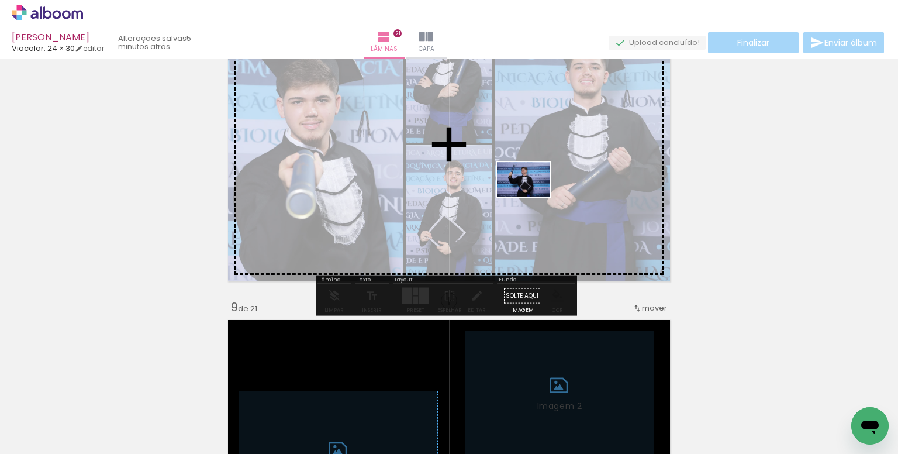
drag, startPoint x: 594, startPoint y: 407, endPoint x: 532, endPoint y: 197, distance: 219.5
click at [532, 197] on quentale-workspace at bounding box center [449, 227] width 898 height 454
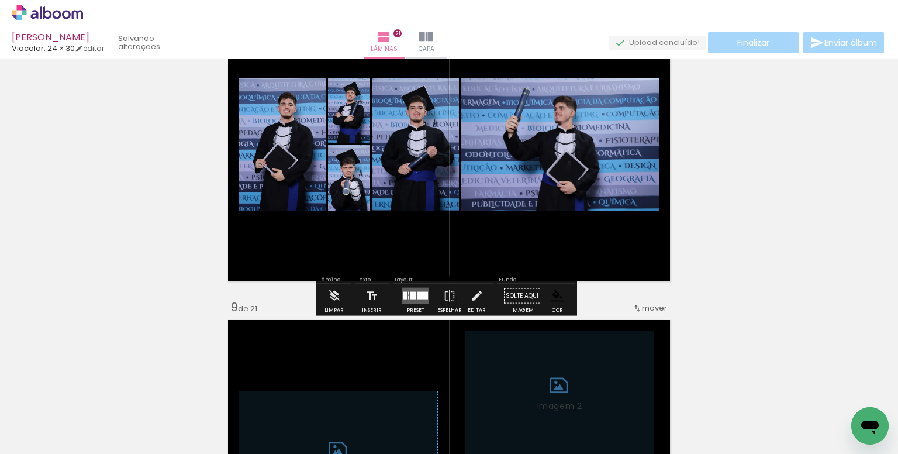
scroll to position [0, 3194]
drag, startPoint x: 405, startPoint y: 297, endPoint x: 525, endPoint y: 283, distance: 121.2
click at [408, 296] on div at bounding box center [408, 298] width 1 height 4
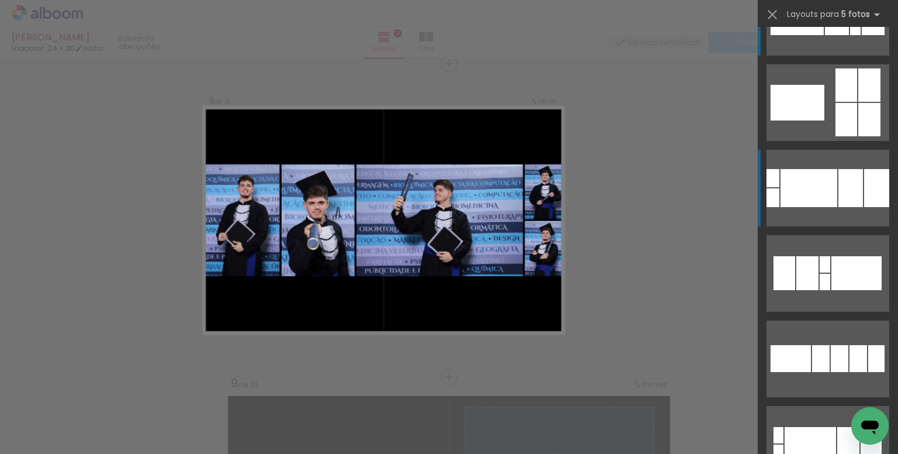
scroll to position [58, 0]
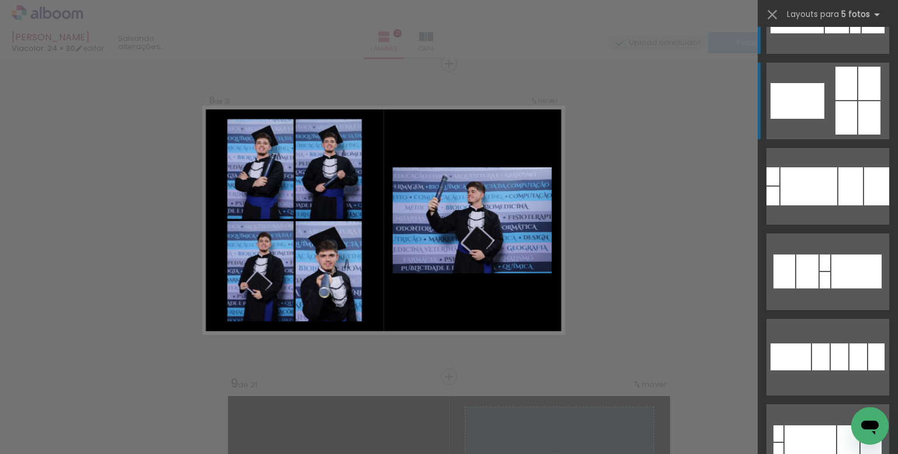
click at [818, 105] on div at bounding box center [797, 101] width 54 height 36
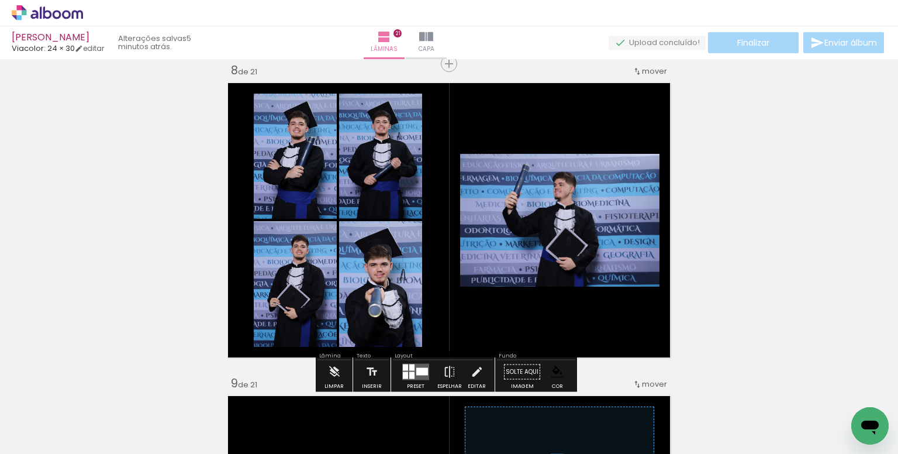
click at [572, 217] on paper-item at bounding box center [579, 218] width 21 height 8
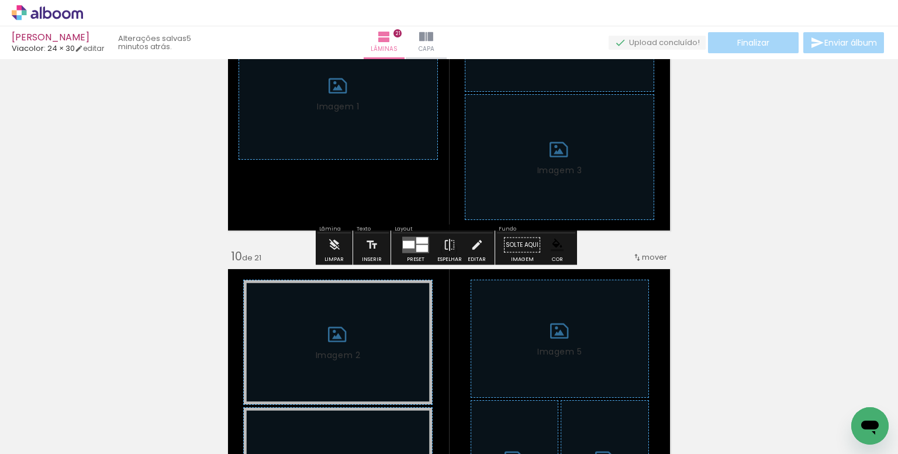
scroll to position [2671, 0]
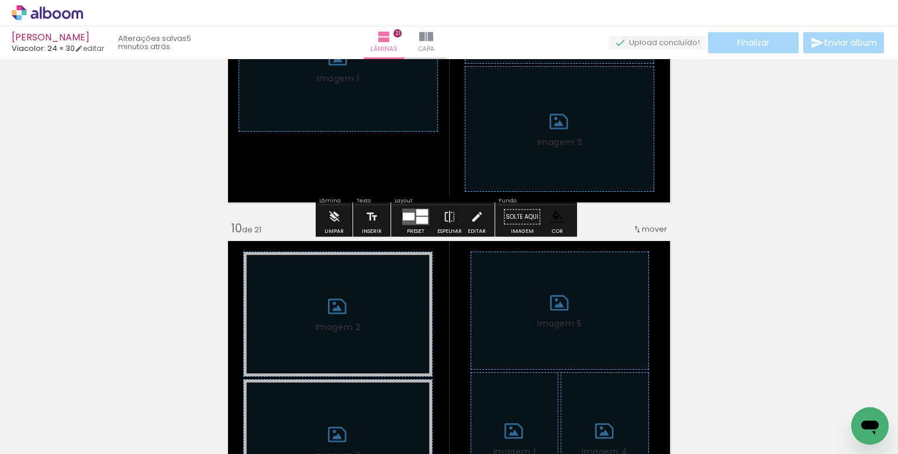
click at [332, 223] on iron-icon at bounding box center [334, 216] width 13 height 23
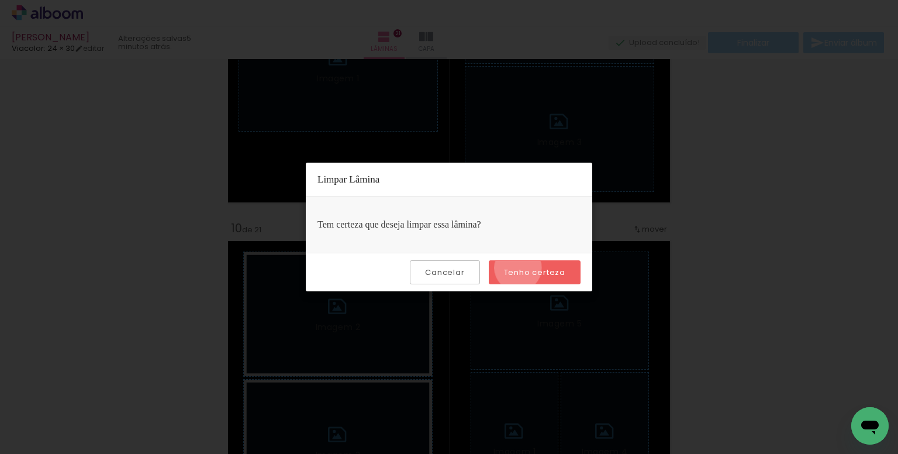
click at [0, 0] on slot "Tenho certeza" at bounding box center [0, 0] width 0 height 0
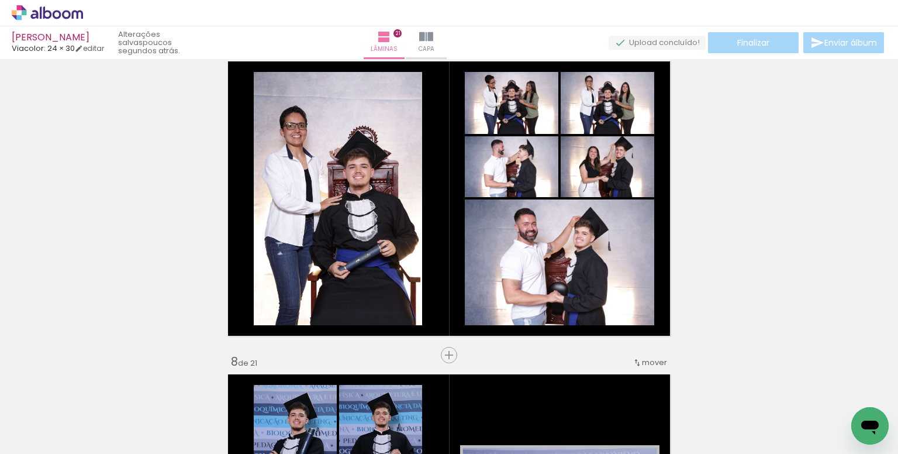
scroll to position [1911, 0]
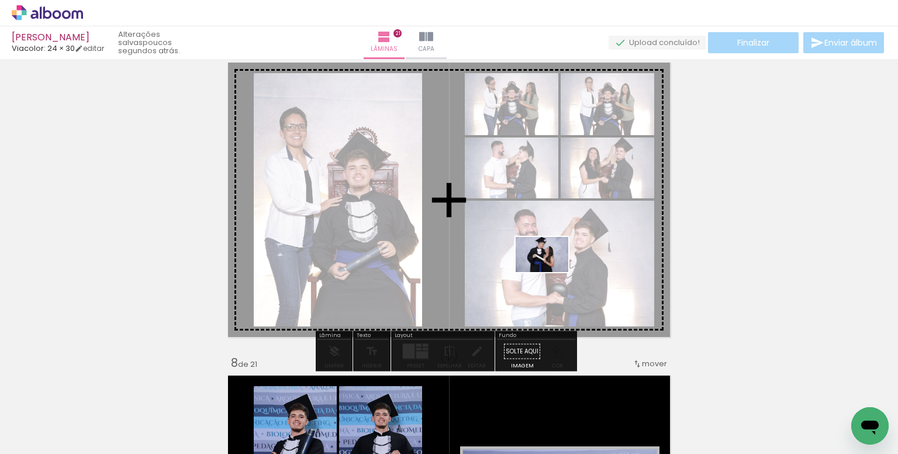
drag, startPoint x: 613, startPoint y: 415, endPoint x: 509, endPoint y: 251, distance: 194.7
click at [509, 251] on quentale-workspace at bounding box center [449, 227] width 898 height 454
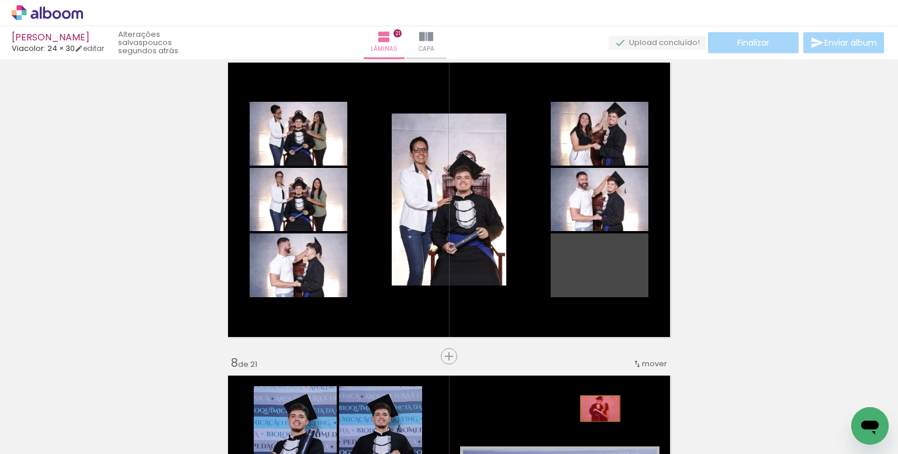
drag, startPoint x: 613, startPoint y: 267, endPoint x: 596, endPoint y: 408, distance: 142.0
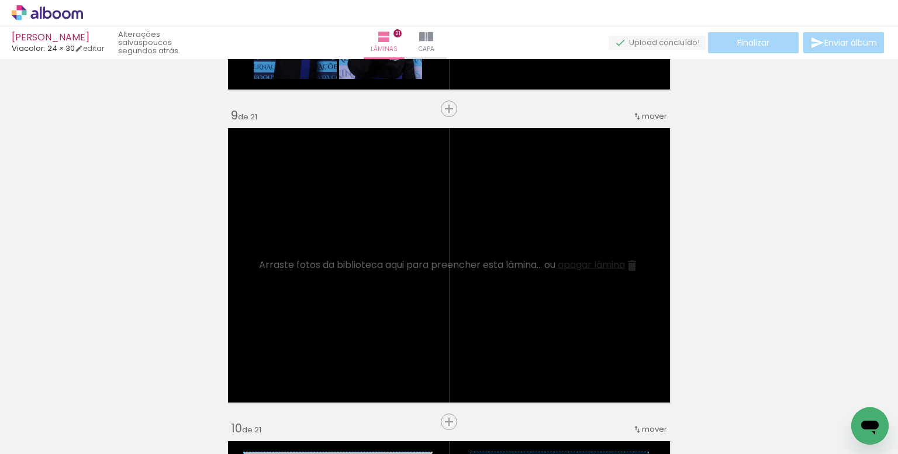
scroll to position [2437, 0]
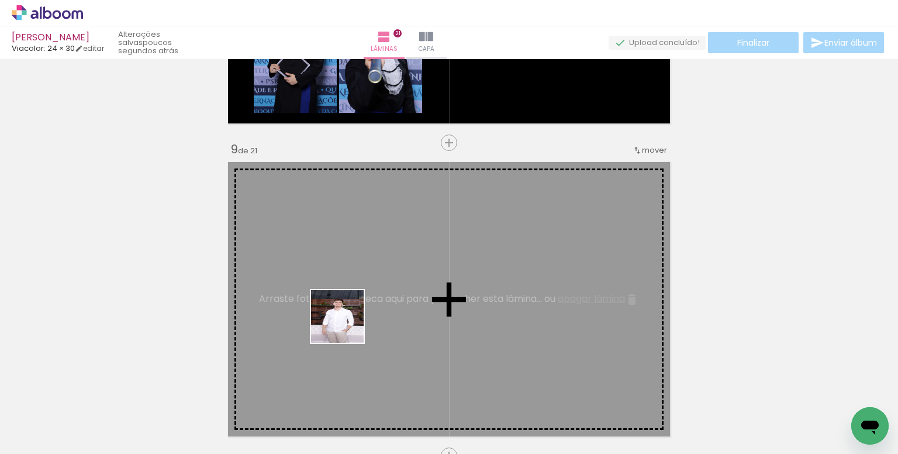
drag, startPoint x: 329, startPoint y: 410, endPoint x: 384, endPoint y: 324, distance: 102.0
click at [350, 313] on quentale-workspace at bounding box center [449, 227] width 898 height 454
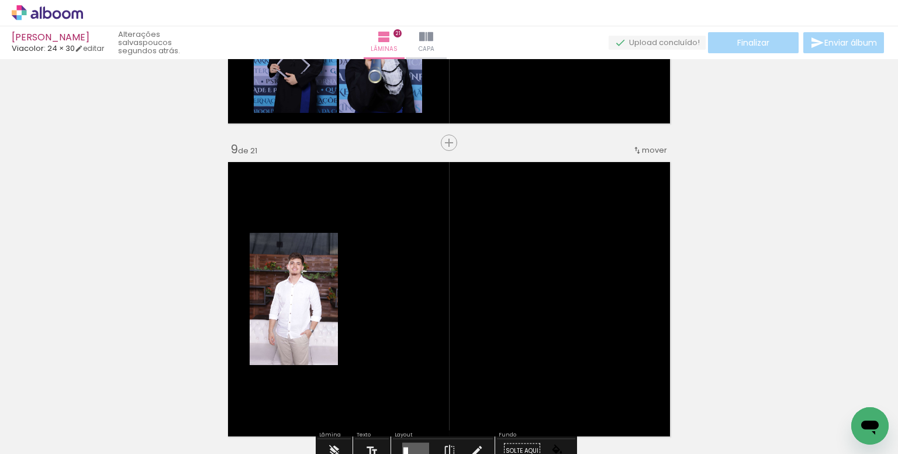
scroll to position [0, 108]
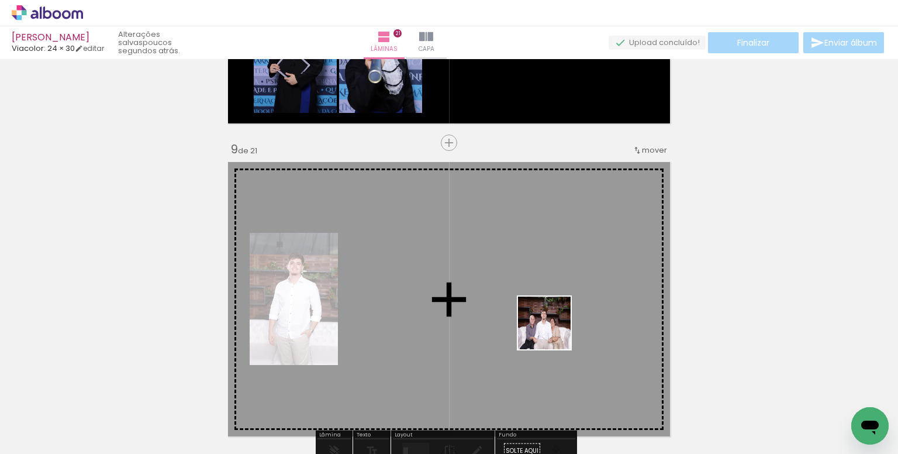
drag, startPoint x: 585, startPoint y: 405, endPoint x: 553, endPoint y: 331, distance: 80.4
click at [553, 331] on quentale-workspace at bounding box center [449, 227] width 898 height 454
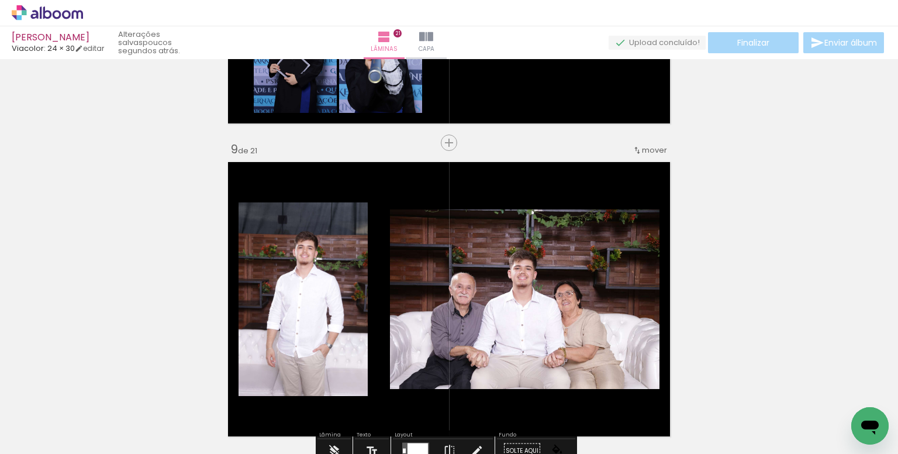
scroll to position [0, 371]
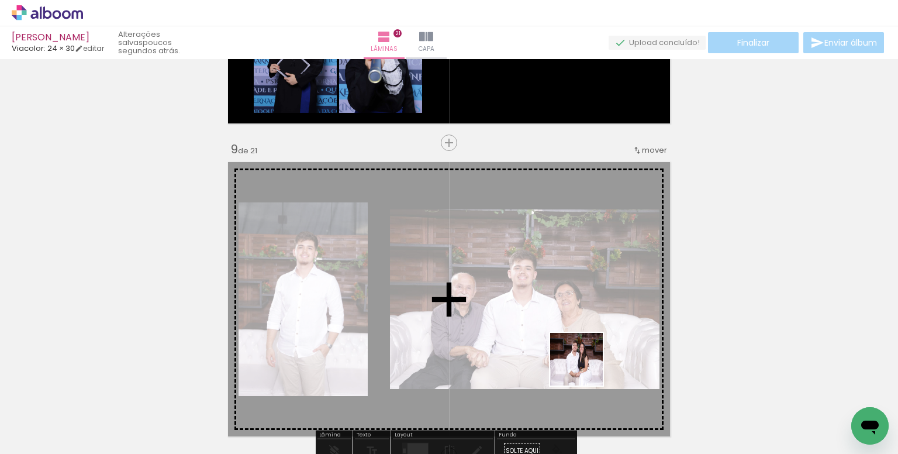
drag, startPoint x: 590, startPoint y: 386, endPoint x: 565, endPoint y: 323, distance: 67.4
click at [565, 323] on quentale-workspace at bounding box center [449, 227] width 898 height 454
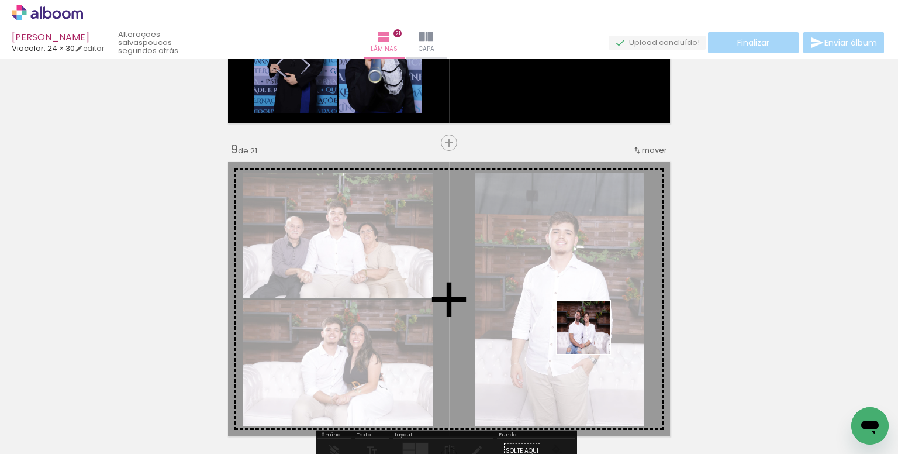
drag, startPoint x: 608, startPoint y: 423, endPoint x: 675, endPoint y: 381, distance: 78.5
click at [590, 325] on quentale-workspace at bounding box center [449, 227] width 898 height 454
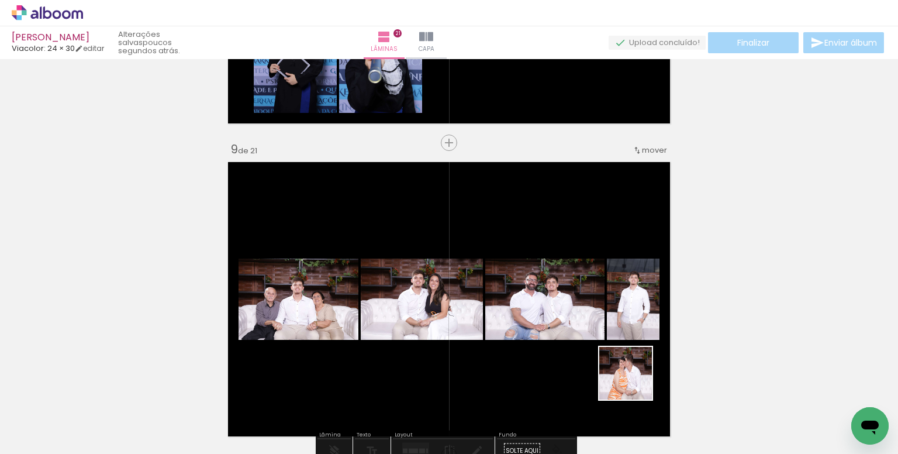
drag, startPoint x: 634, startPoint y: 382, endPoint x: 490, endPoint y: 309, distance: 161.5
click at [539, 306] on quentale-workspace at bounding box center [449, 227] width 898 height 454
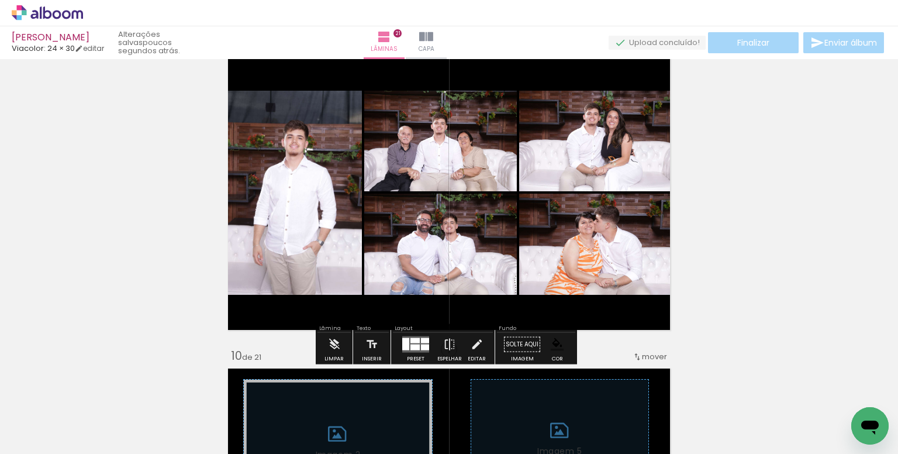
scroll to position [2554, 0]
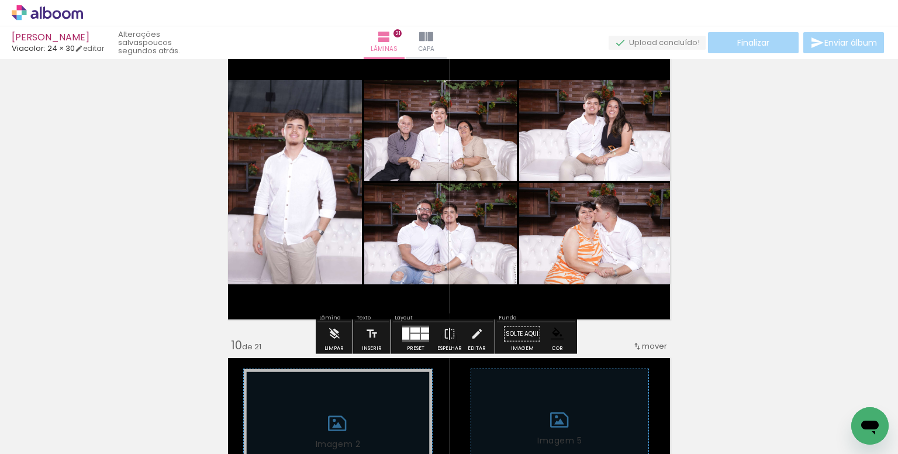
drag, startPoint x: 423, startPoint y: 328, endPoint x: 444, endPoint y: 325, distance: 20.7
click at [421, 329] on div at bounding box center [425, 329] width 8 height 5
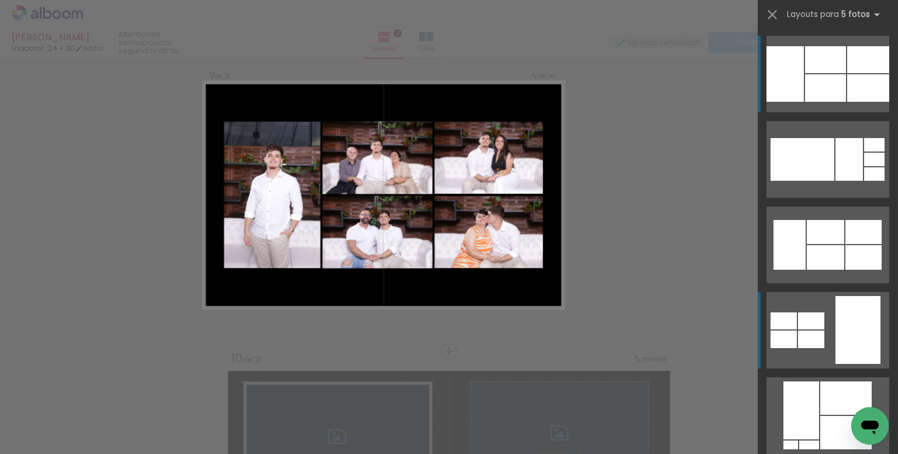
scroll to position [2516, 0]
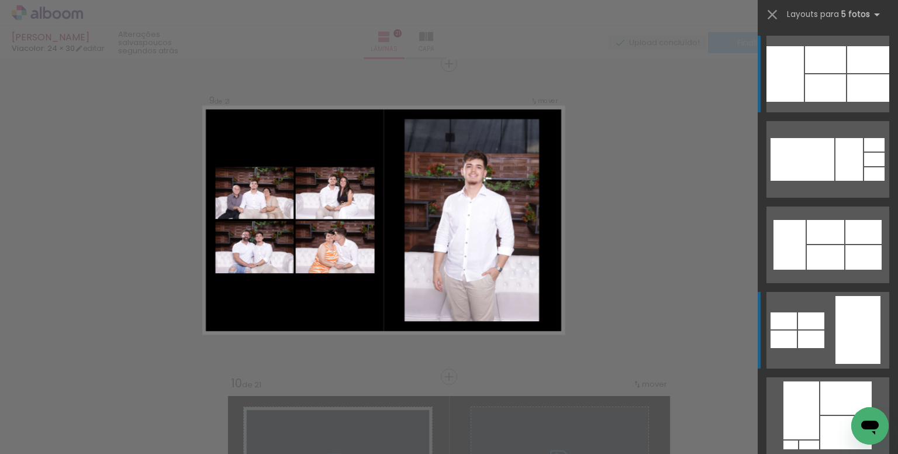
click at [853, 326] on div at bounding box center [857, 330] width 45 height 68
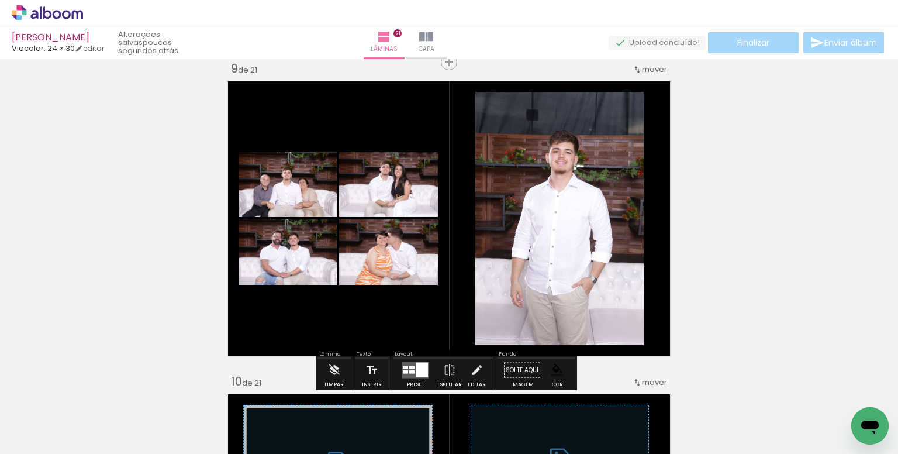
scroll to position [2516, 0]
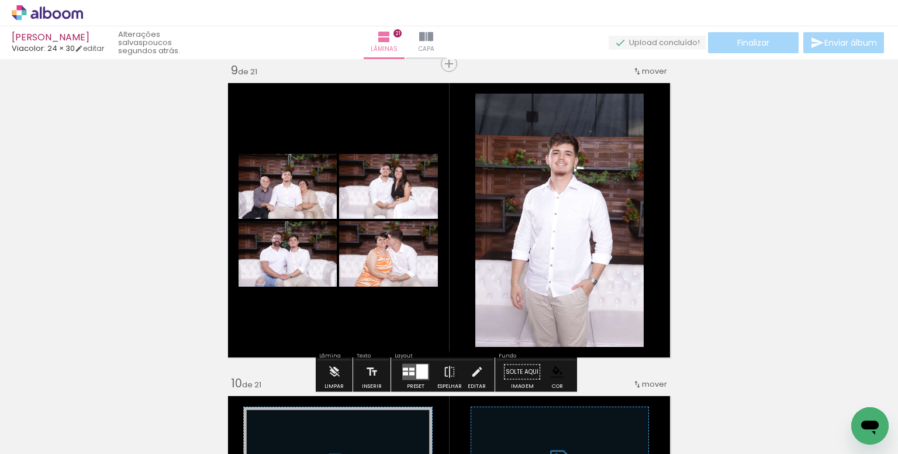
click at [594, 157] on paper-item at bounding box center [594, 158] width 21 height 8
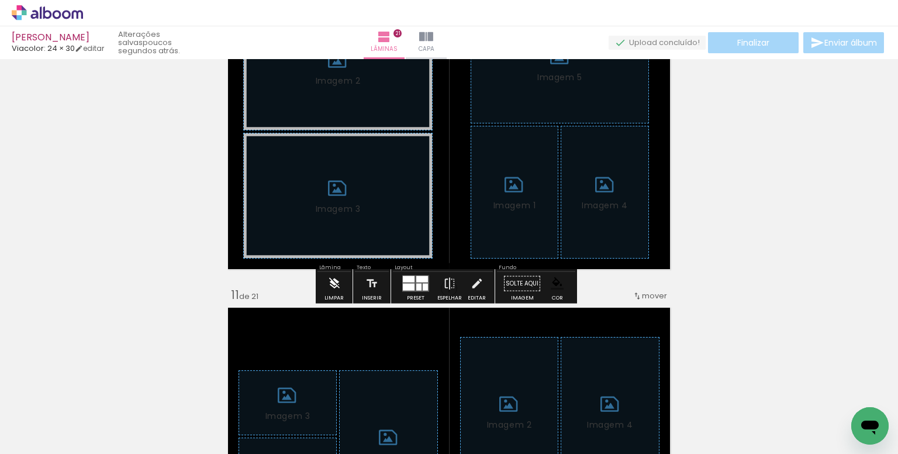
scroll to position [2925, 0]
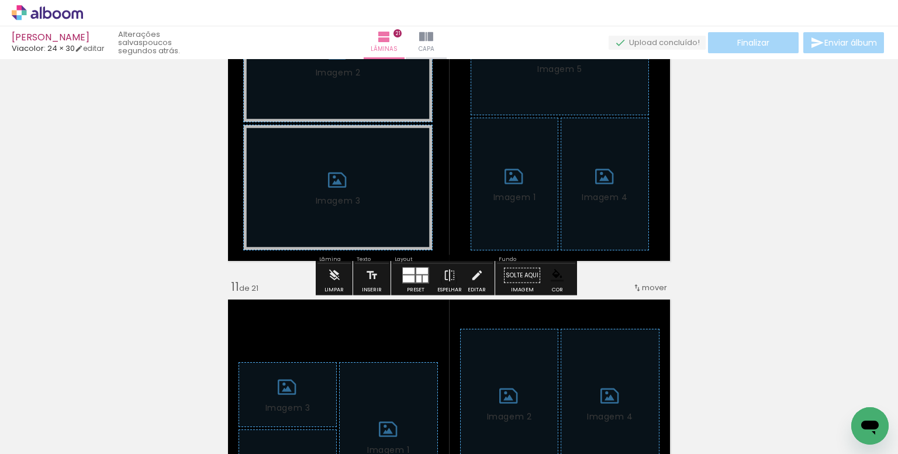
click at [334, 275] on iron-icon at bounding box center [334, 275] width 13 height 23
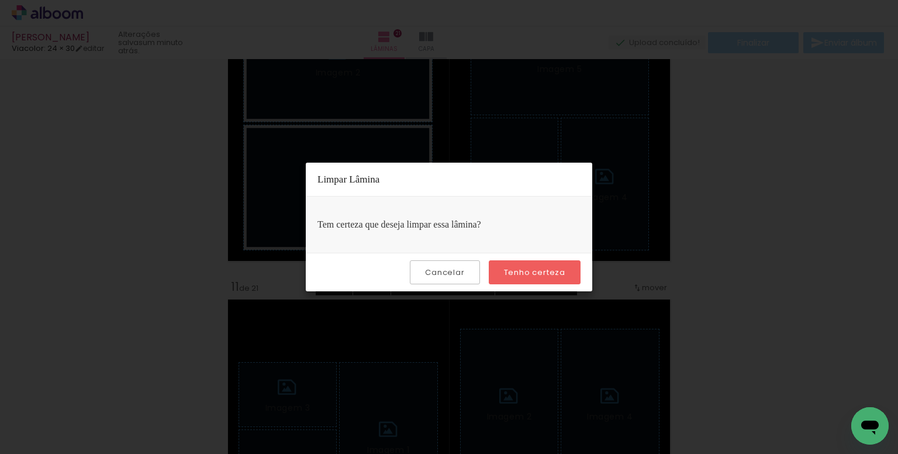
click at [514, 264] on paper-button "Tenho certeza" at bounding box center [535, 272] width 92 height 24
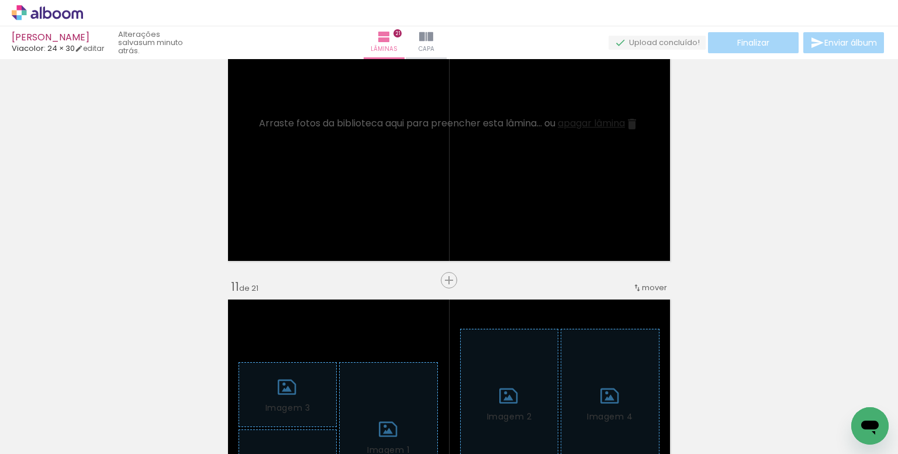
scroll to position [0, 876]
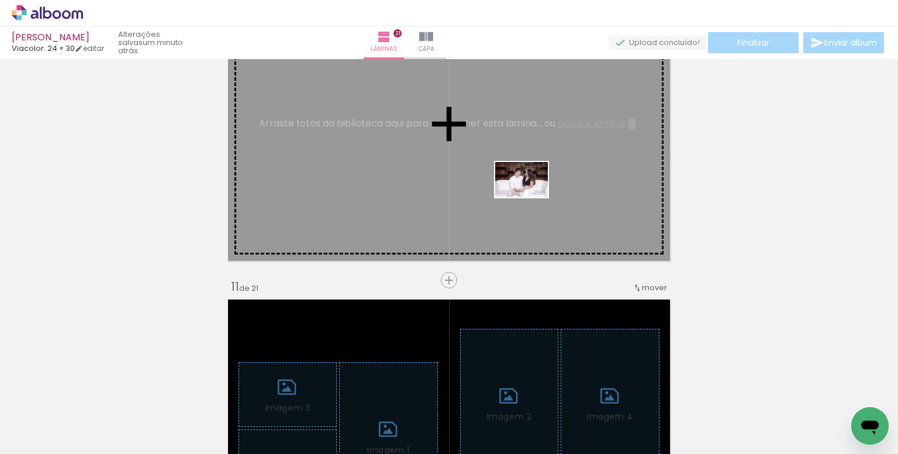
drag, startPoint x: 558, startPoint y: 424, endPoint x: 530, endPoint y: 197, distance: 228.4
click at [530, 197] on quentale-workspace at bounding box center [449, 227] width 898 height 454
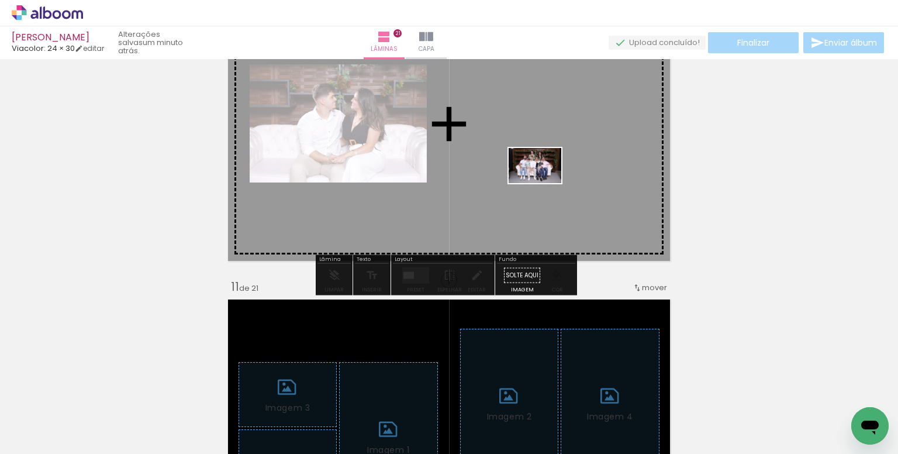
drag, startPoint x: 566, startPoint y: 408, endPoint x: 544, endPoint y: 183, distance: 226.1
click at [544, 183] on quentale-workspace at bounding box center [449, 227] width 898 height 454
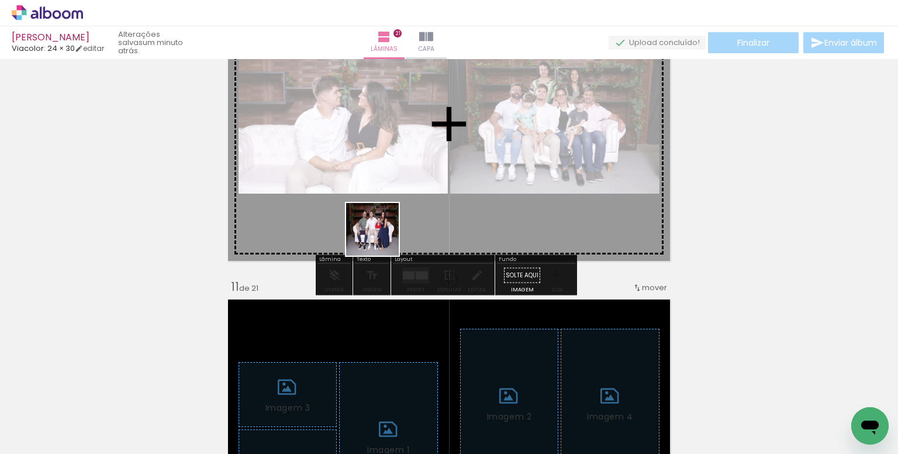
drag, startPoint x: 286, startPoint y: 417, endPoint x: 400, endPoint y: 192, distance: 251.7
click at [400, 192] on quentale-workspace at bounding box center [449, 227] width 898 height 454
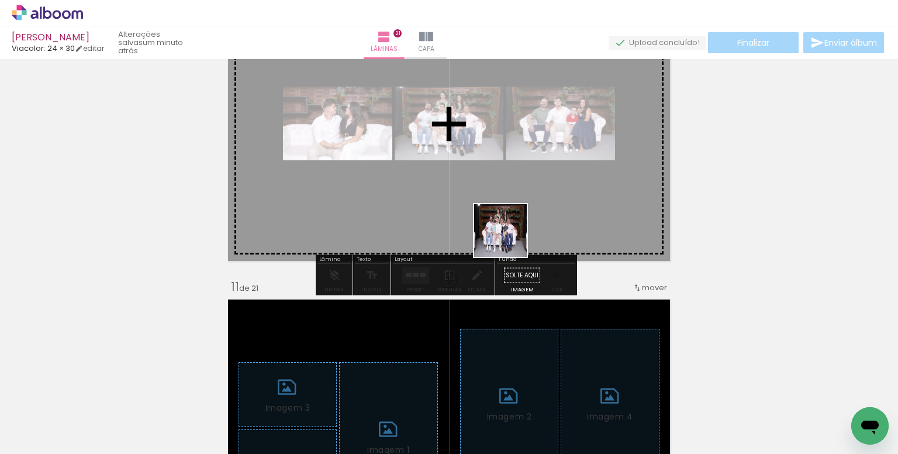
drag, startPoint x: 559, startPoint y: 413, endPoint x: 497, endPoint y: 203, distance: 219.2
click at [497, 203] on quentale-workspace at bounding box center [449, 227] width 898 height 454
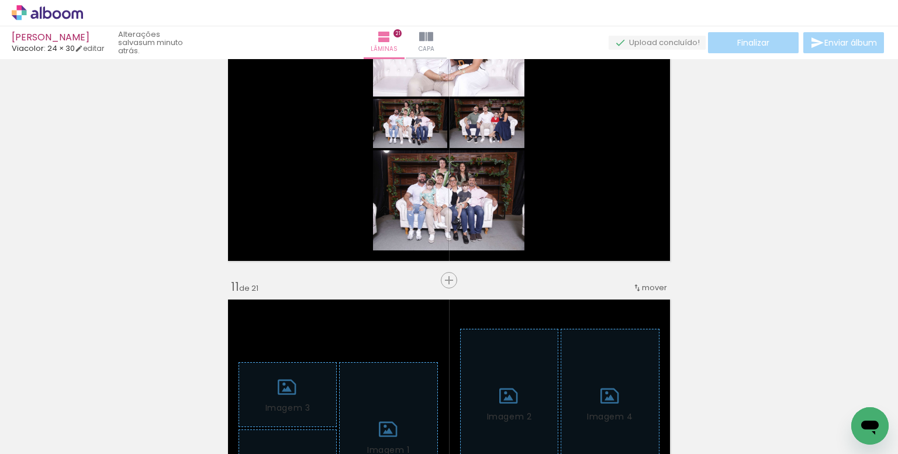
scroll to position [0, 1004]
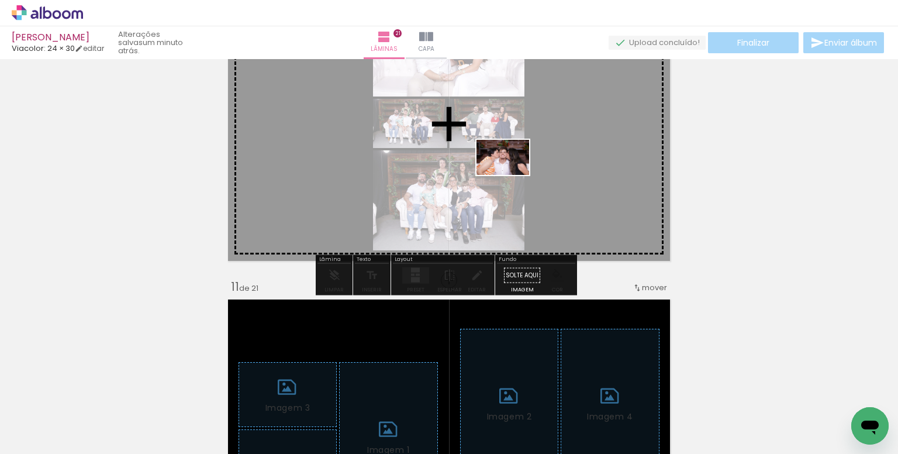
drag, startPoint x: 609, startPoint y: 325, endPoint x: 518, endPoint y: 245, distance: 120.9
click at [510, 175] on quentale-workspace at bounding box center [449, 227] width 898 height 454
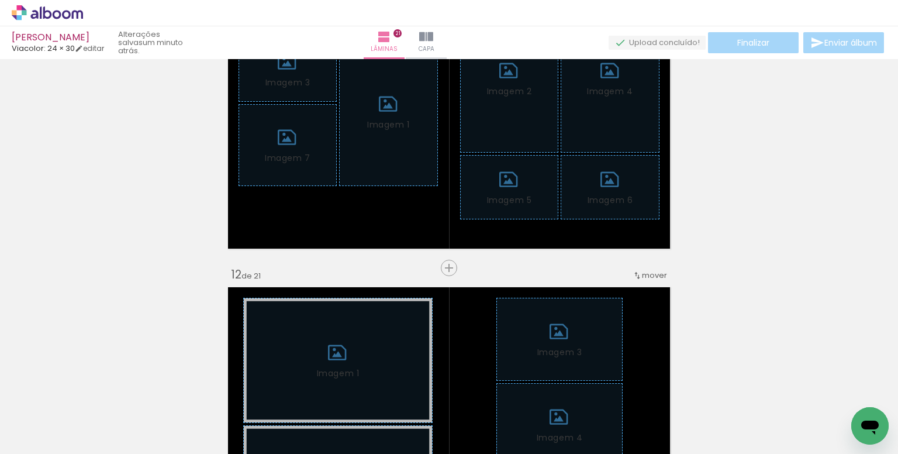
scroll to position [3276, 0]
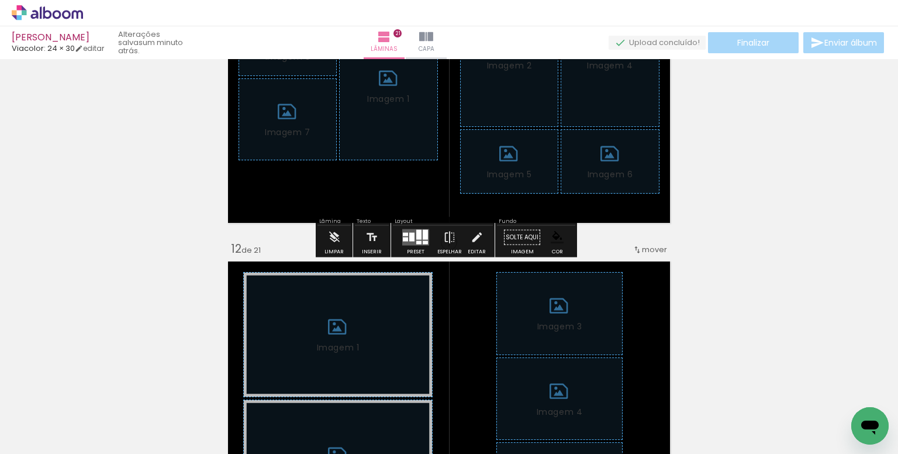
click at [325, 240] on paper-button "Limpar" at bounding box center [333, 241] width 25 height 30
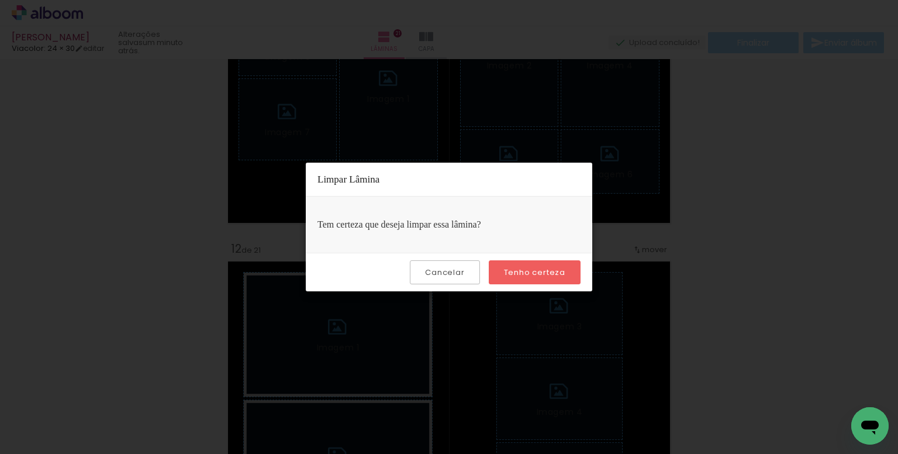
click at [531, 282] on paper-button "Tenho certeza" at bounding box center [535, 272] width 92 height 24
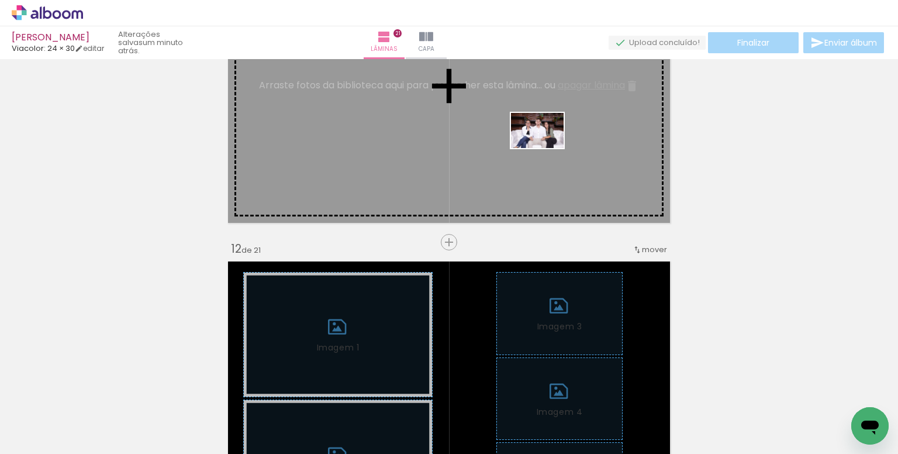
drag, startPoint x: 623, startPoint y: 391, endPoint x: 600, endPoint y: 282, distance: 111.0
click at [545, 148] on quentale-workspace at bounding box center [449, 227] width 898 height 454
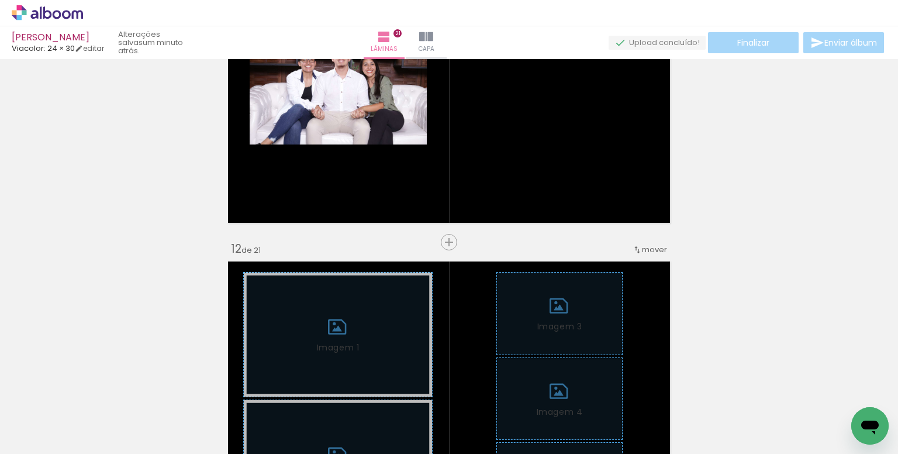
scroll to position [0, 1576]
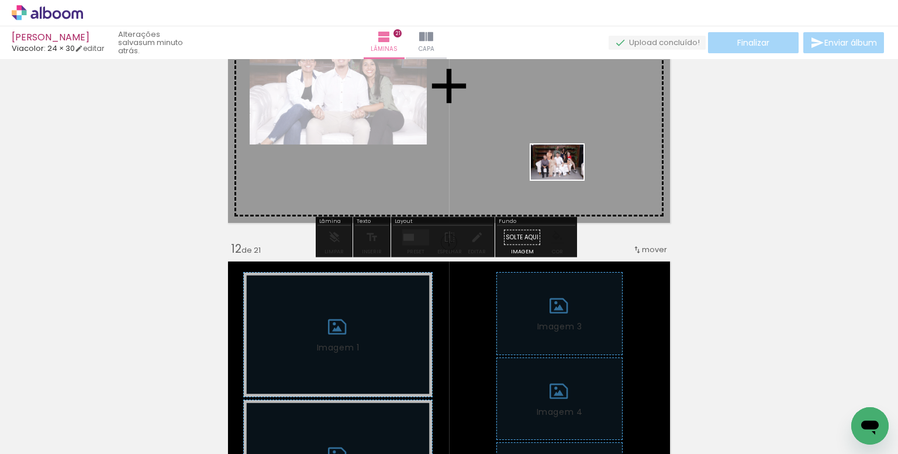
drag, startPoint x: 575, startPoint y: 348, endPoint x: 566, endPoint y: 179, distance: 169.2
click at [566, 179] on quentale-workspace at bounding box center [449, 227] width 898 height 454
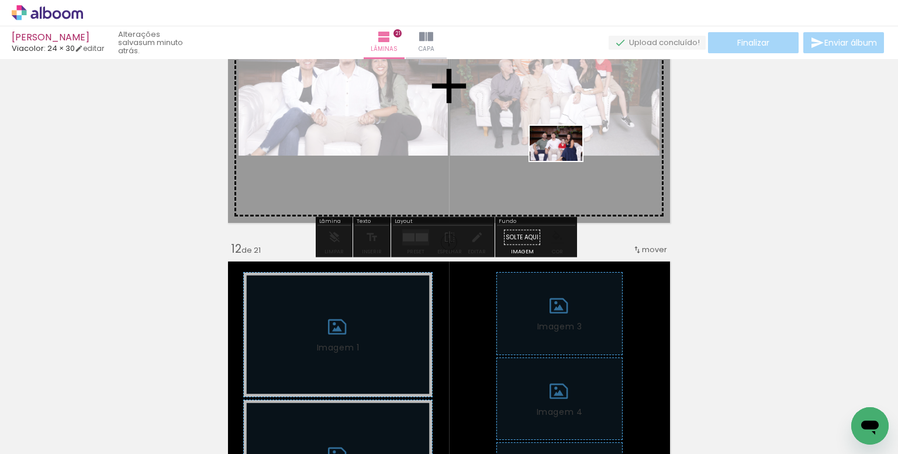
drag, startPoint x: 627, startPoint y: 414, endPoint x: 562, endPoint y: 155, distance: 267.5
click at [562, 155] on quentale-workspace at bounding box center [449, 227] width 898 height 454
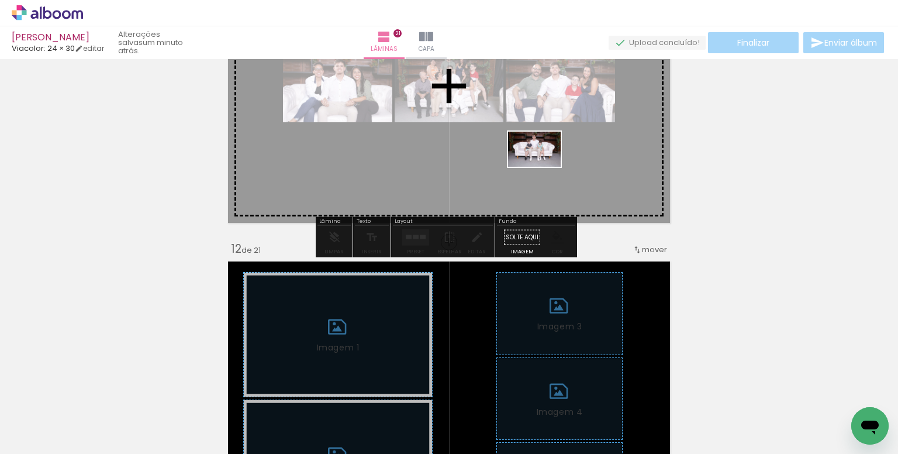
drag, startPoint x: 691, startPoint y: 396, endPoint x: 543, endPoint y: 167, distance: 272.7
click at [543, 167] on quentale-workspace at bounding box center [449, 227] width 898 height 454
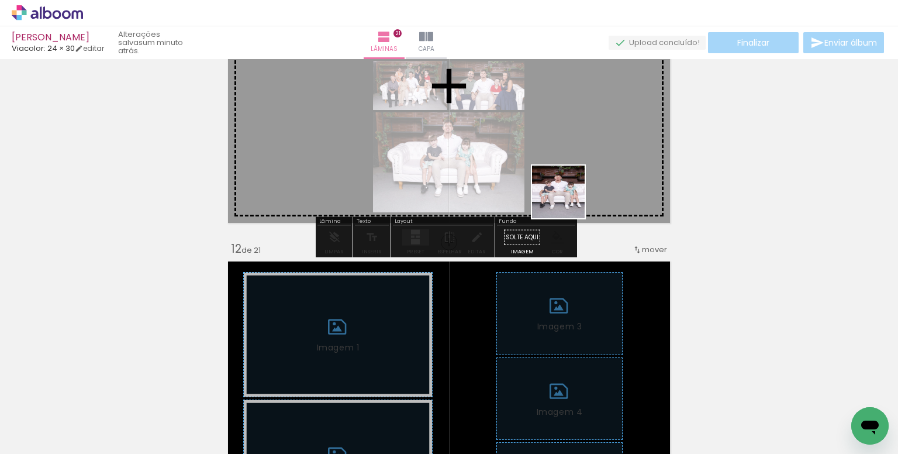
drag, startPoint x: 651, startPoint y: 421, endPoint x: 553, endPoint y: 168, distance: 271.8
click at [553, 168] on quentale-workspace at bounding box center [449, 227] width 898 height 454
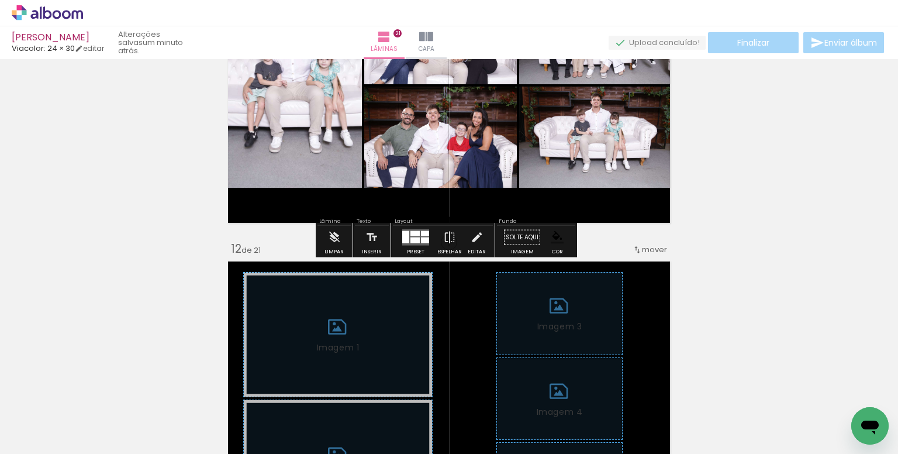
click at [412, 238] on div at bounding box center [414, 240] width 9 height 6
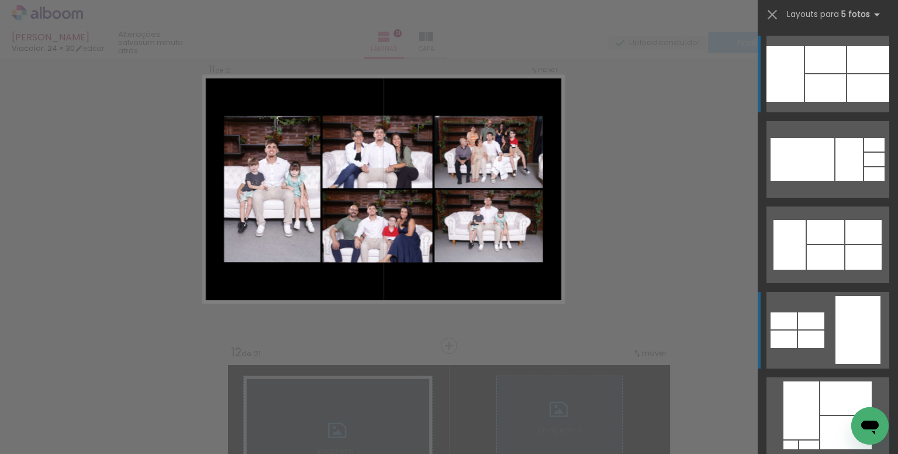
scroll to position [3142, 0]
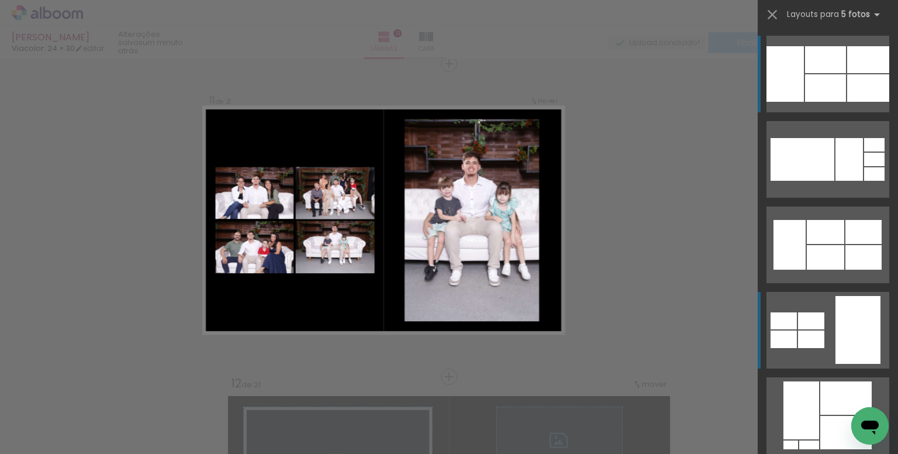
click at [824, 330] on quentale-layouter at bounding box center [827, 330] width 123 height 77
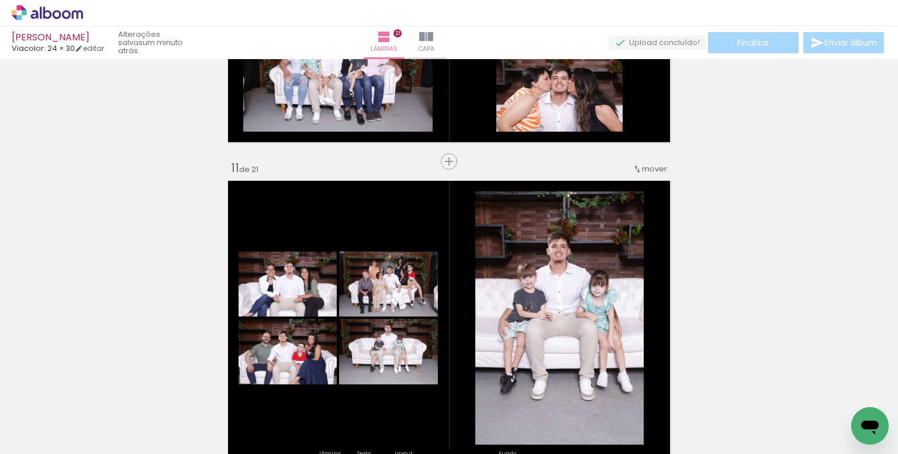
scroll to position [3083, 0]
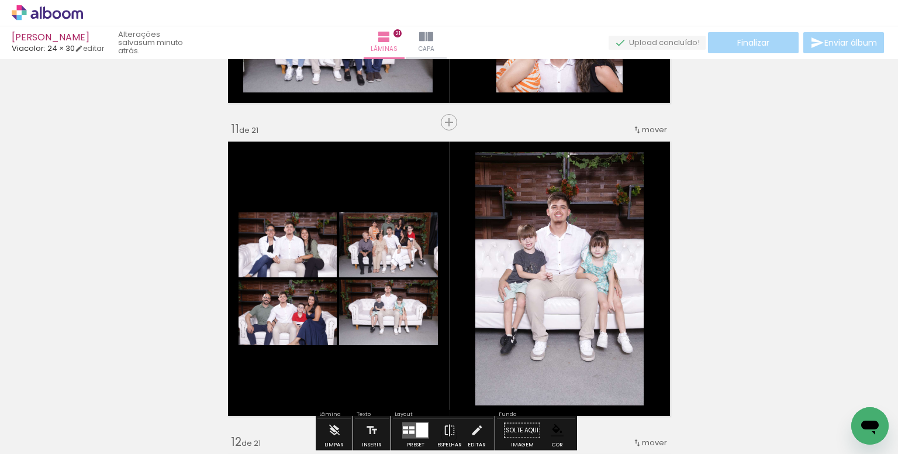
click at [587, 215] on paper-item at bounding box center [594, 216] width 21 height 8
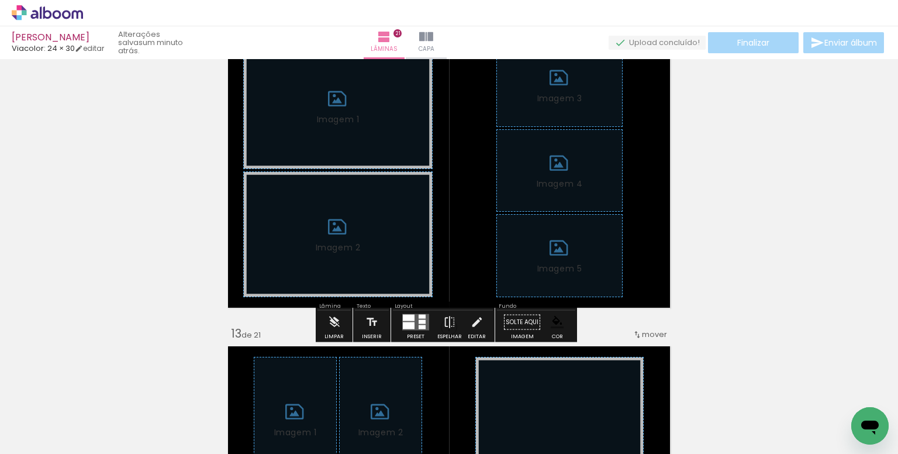
scroll to position [3551, 0]
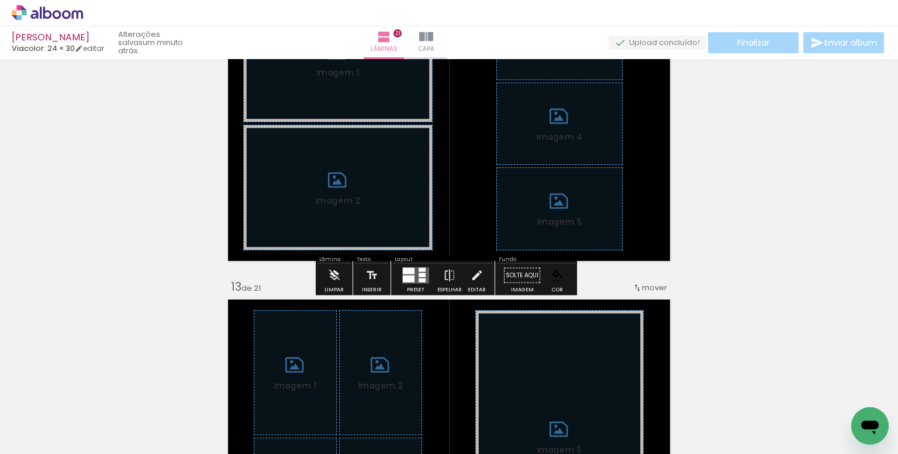
click at [320, 283] on div "Limpar" at bounding box center [333, 279] width 33 height 30
click at [333, 274] on iron-icon at bounding box center [334, 275] width 13 height 23
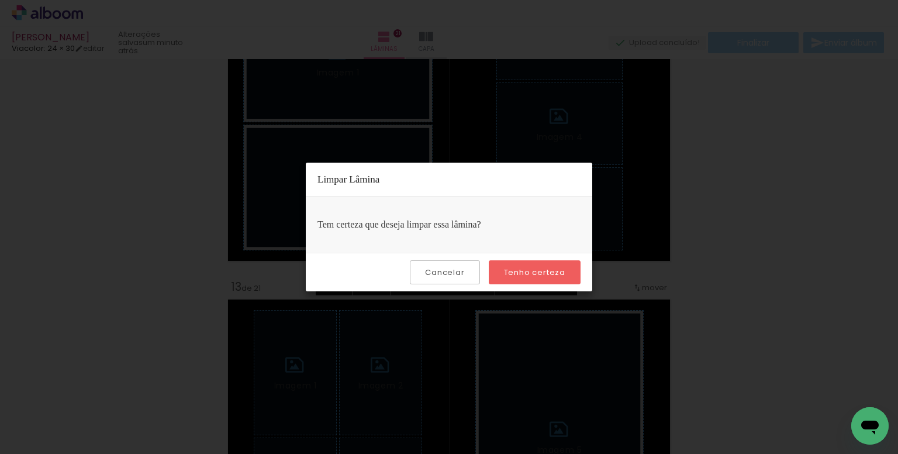
click at [0, 0] on slot "Tenho certeza" at bounding box center [0, 0] width 0 height 0
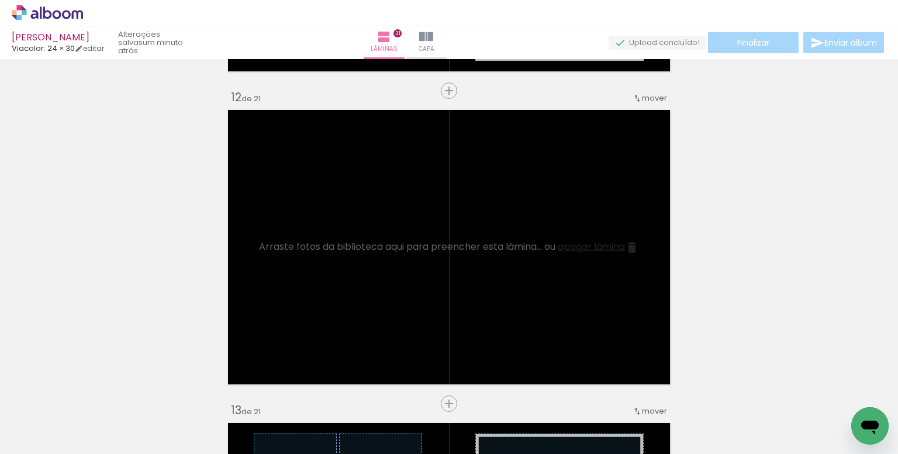
scroll to position [3434, 0]
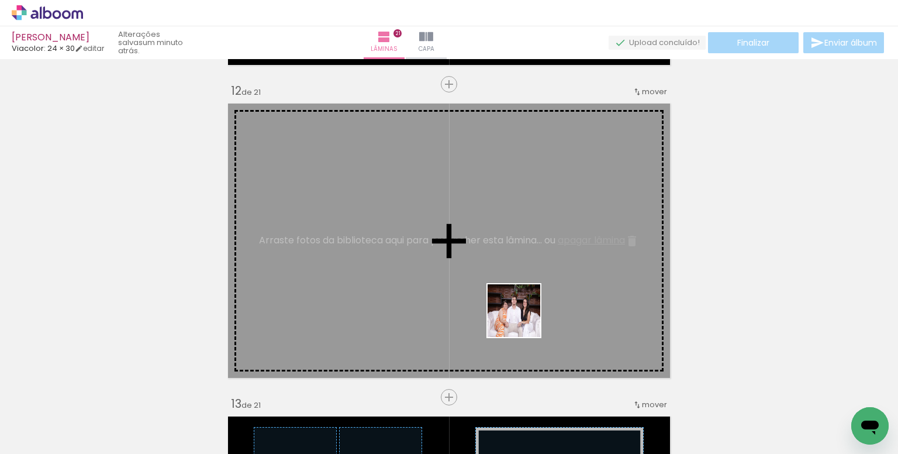
drag, startPoint x: 527, startPoint y: 399, endPoint x: 522, endPoint y: 305, distance: 94.3
click at [522, 305] on quentale-workspace at bounding box center [449, 227] width 898 height 454
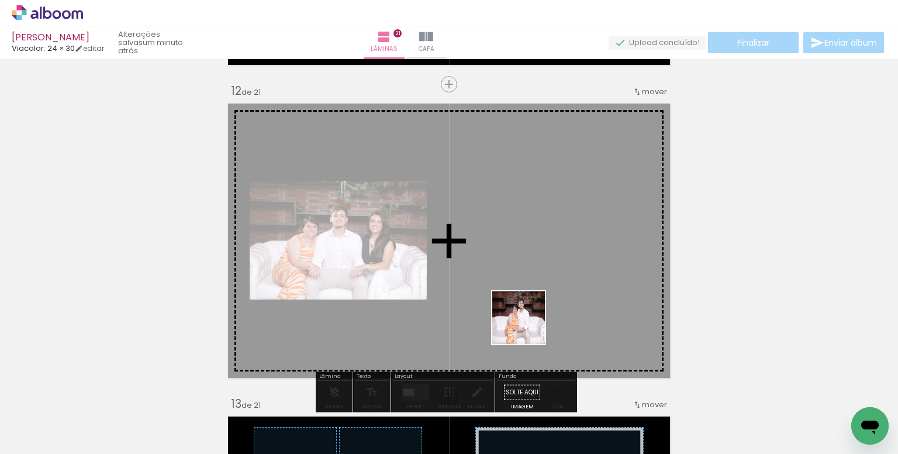
drag, startPoint x: 531, startPoint y: 359, endPoint x: 526, endPoint y: 287, distance: 72.1
click at [526, 287] on quentale-workspace at bounding box center [449, 227] width 898 height 454
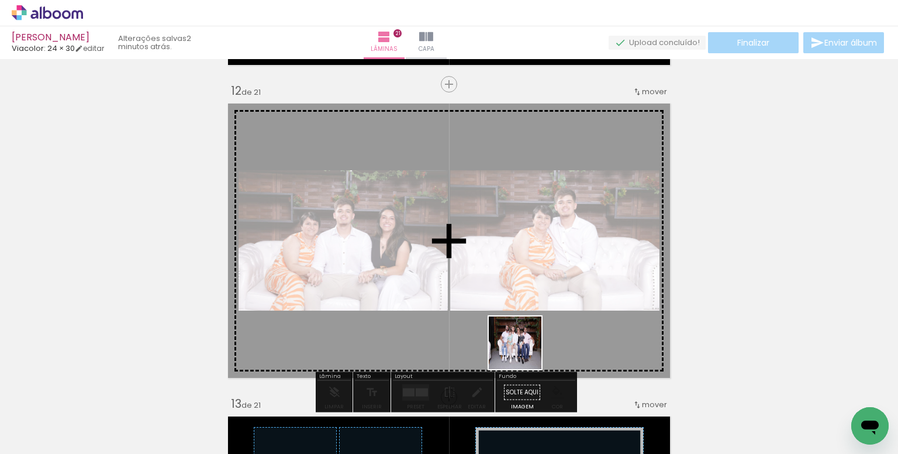
drag, startPoint x: 530, startPoint y: 412, endPoint x: 575, endPoint y: 356, distance: 71.9
click at [515, 278] on quentale-workspace at bounding box center [449, 227] width 898 height 454
